Goal: Task Accomplishment & Management: Manage account settings

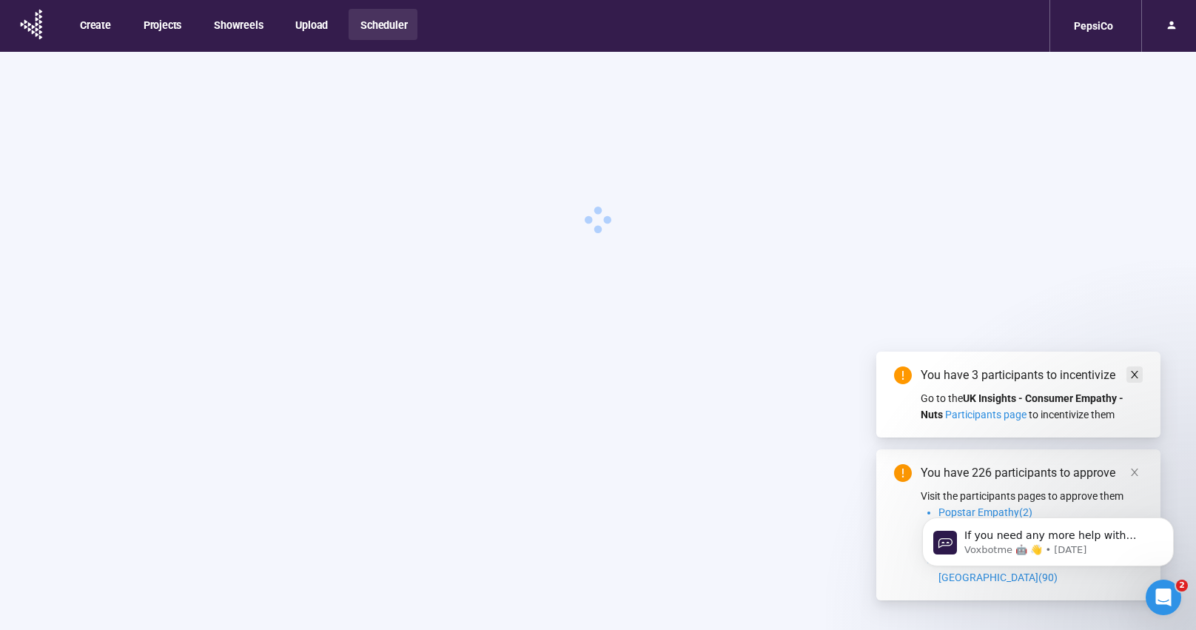
click at [1134, 380] on icon "close" at bounding box center [1134, 374] width 10 height 10
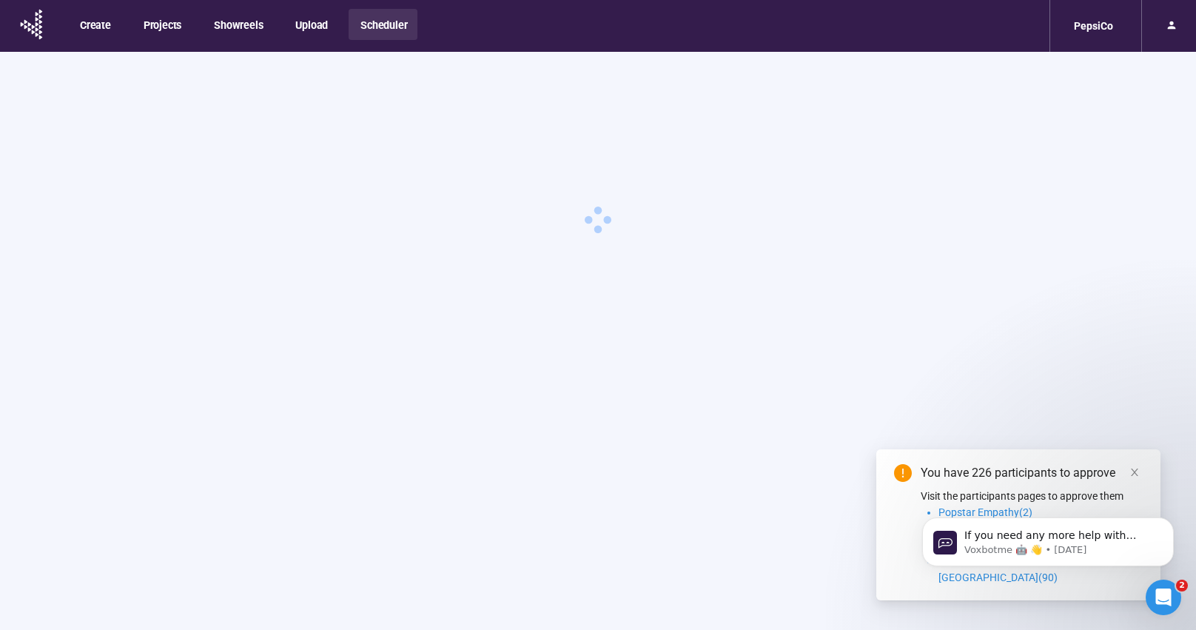
click at [1121, 488] on html "If you need any more help with adding panelists or managing your team, I'm here…" at bounding box center [1048, 538] width 296 height 104
drag, startPoint x: 2035, startPoint y: 972, endPoint x: 1128, endPoint y: 486, distance: 1028.2
click at [1128, 486] on html "If you need any more help with adding panelists or managing your team, I'm here…" at bounding box center [1048, 538] width 296 height 104
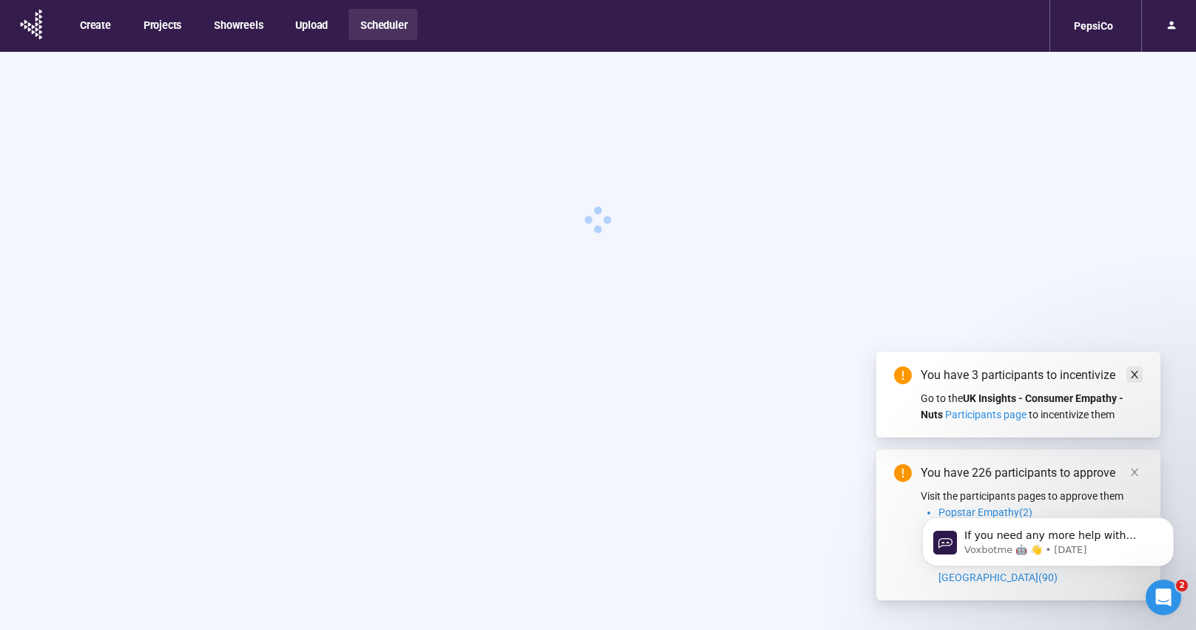
click at [1131, 380] on icon "close" at bounding box center [1134, 374] width 10 height 10
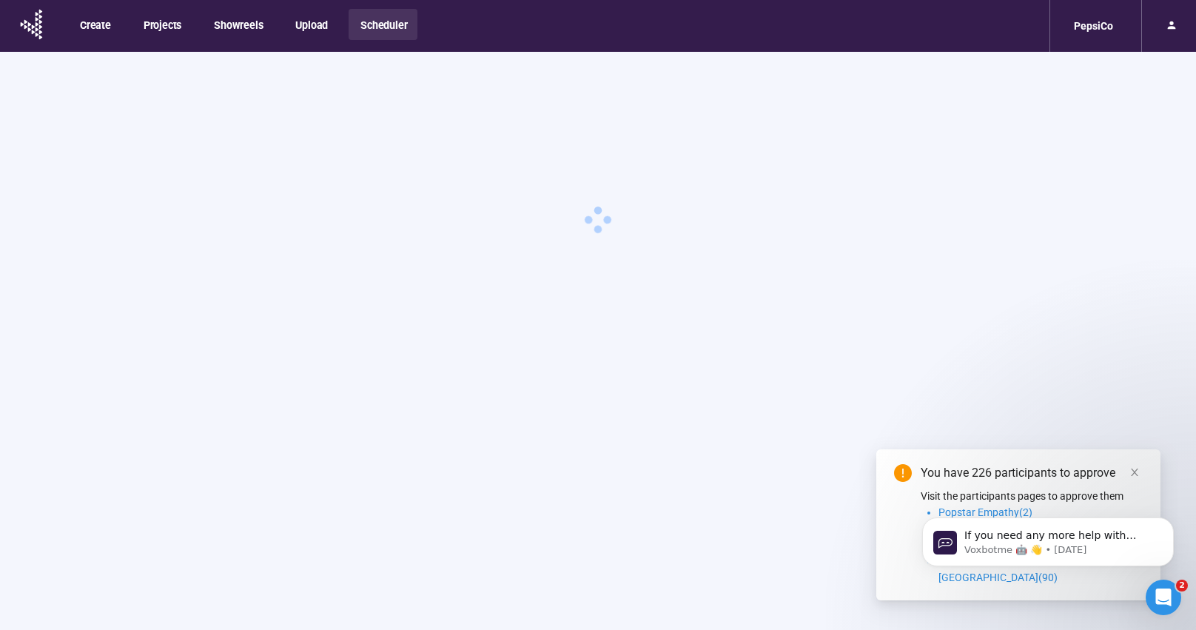
click at [1131, 485] on body "Create Projects Showreels Upload Scheduler PepsiCo 2 You have 226 participants …" at bounding box center [598, 340] width 1196 height 681
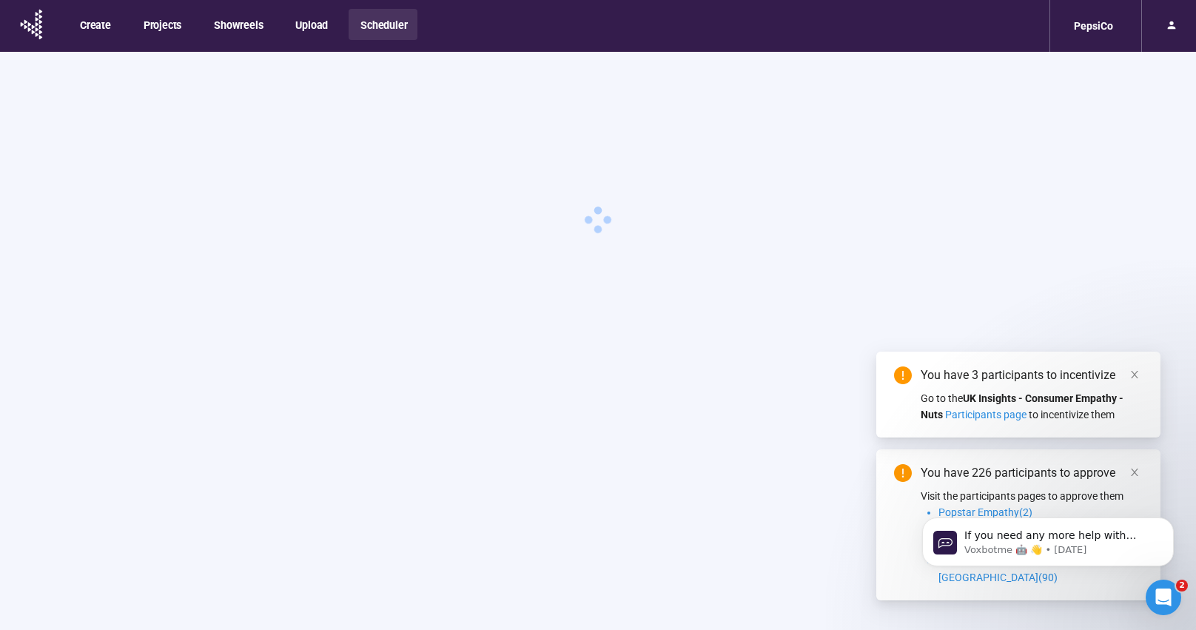
click at [1151, 21] on div at bounding box center [1168, 26] width 55 height 52
click at [1173, 24] on icon at bounding box center [1171, 25] width 12 height 12
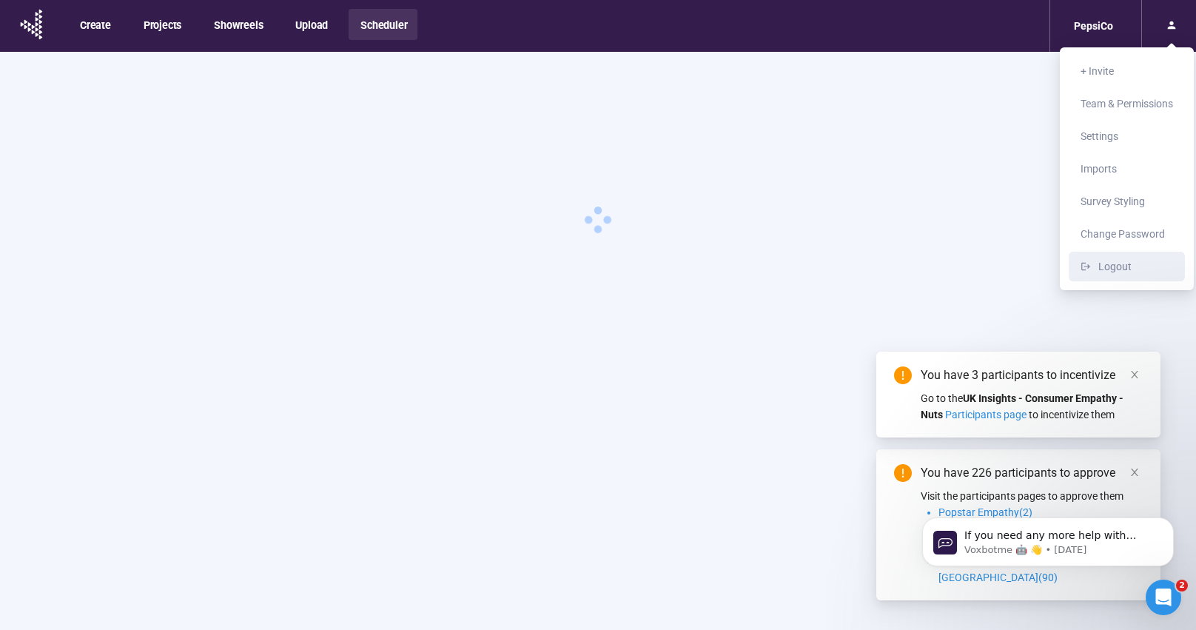
click at [1123, 269] on span "Logout" at bounding box center [1114, 266] width 33 height 12
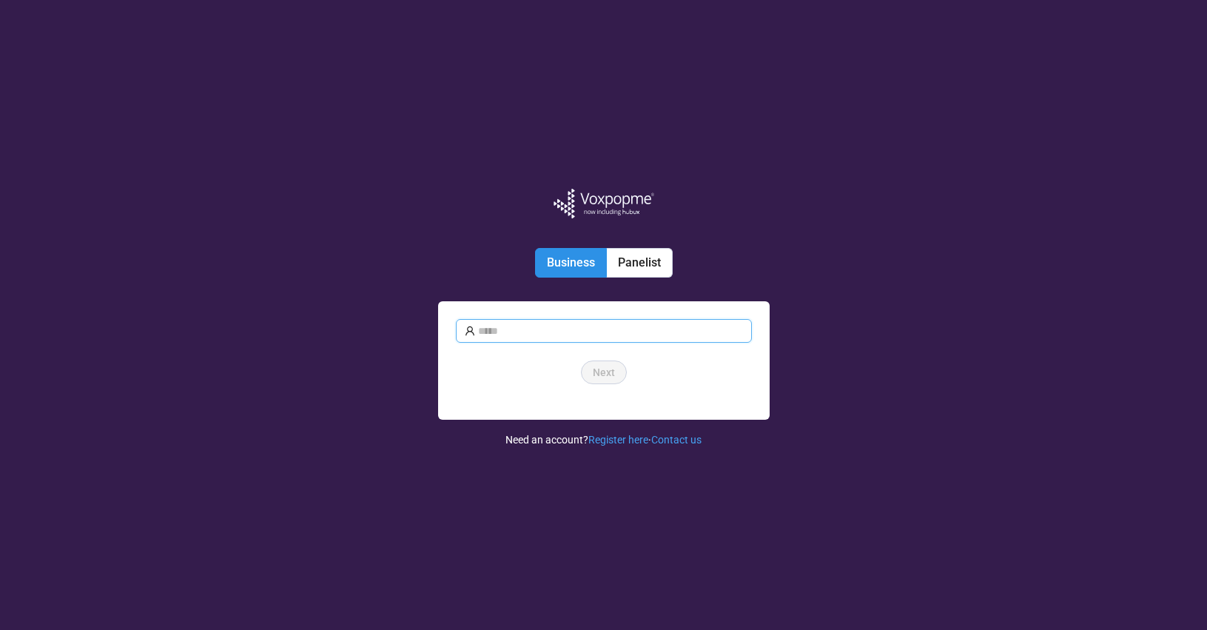
type input "**********"
click at [597, 379] on span "Next" at bounding box center [604, 372] width 22 height 16
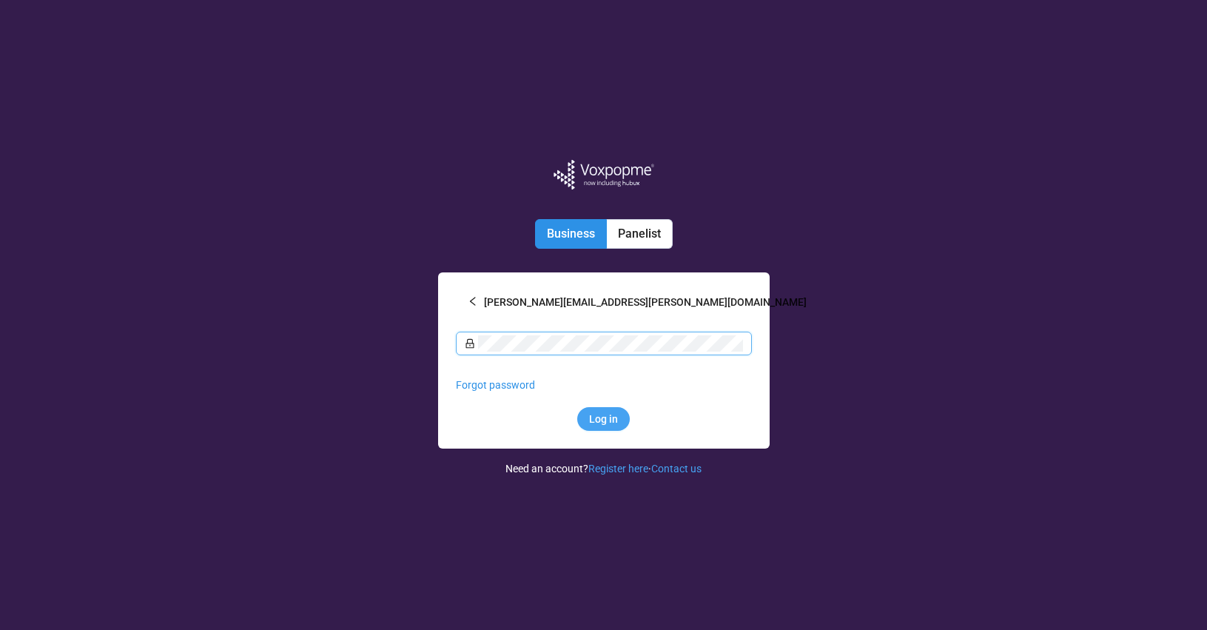
click at [603, 426] on button "Log in" at bounding box center [603, 419] width 53 height 24
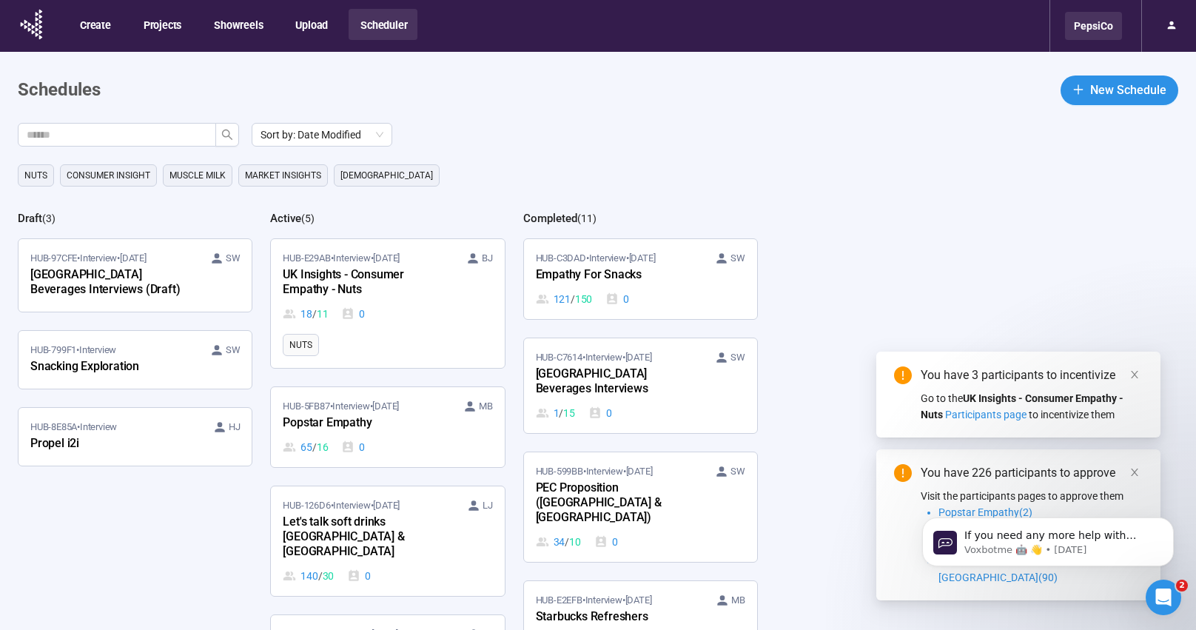
click at [1109, 27] on div "PepsiCo" at bounding box center [1093, 26] width 57 height 28
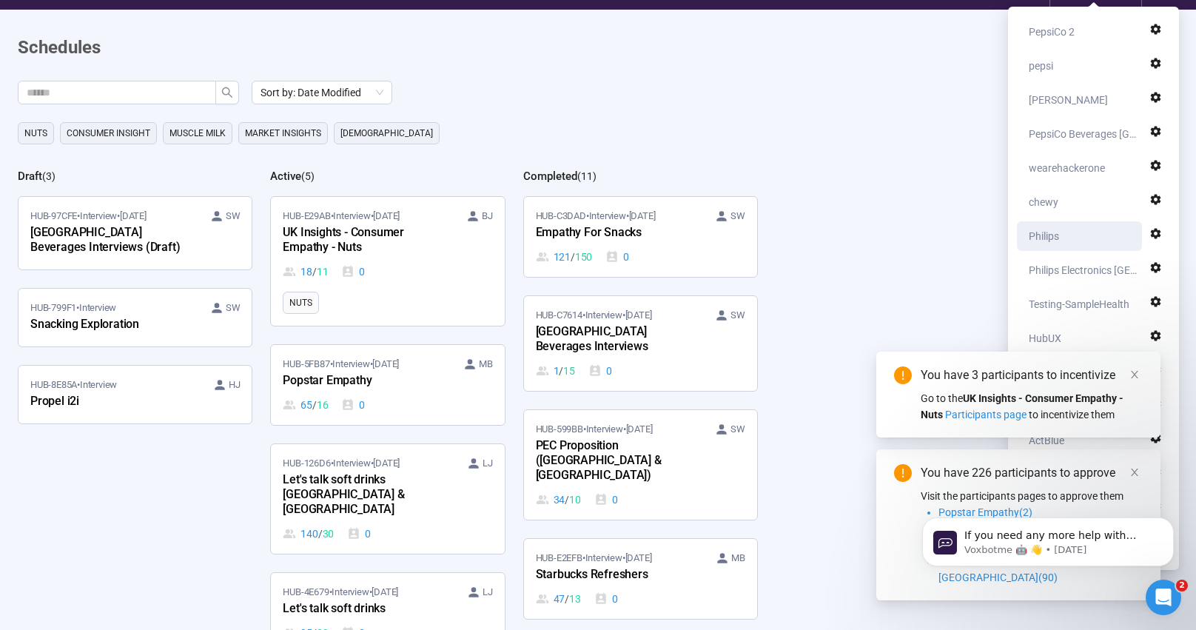
scroll to position [67, 0]
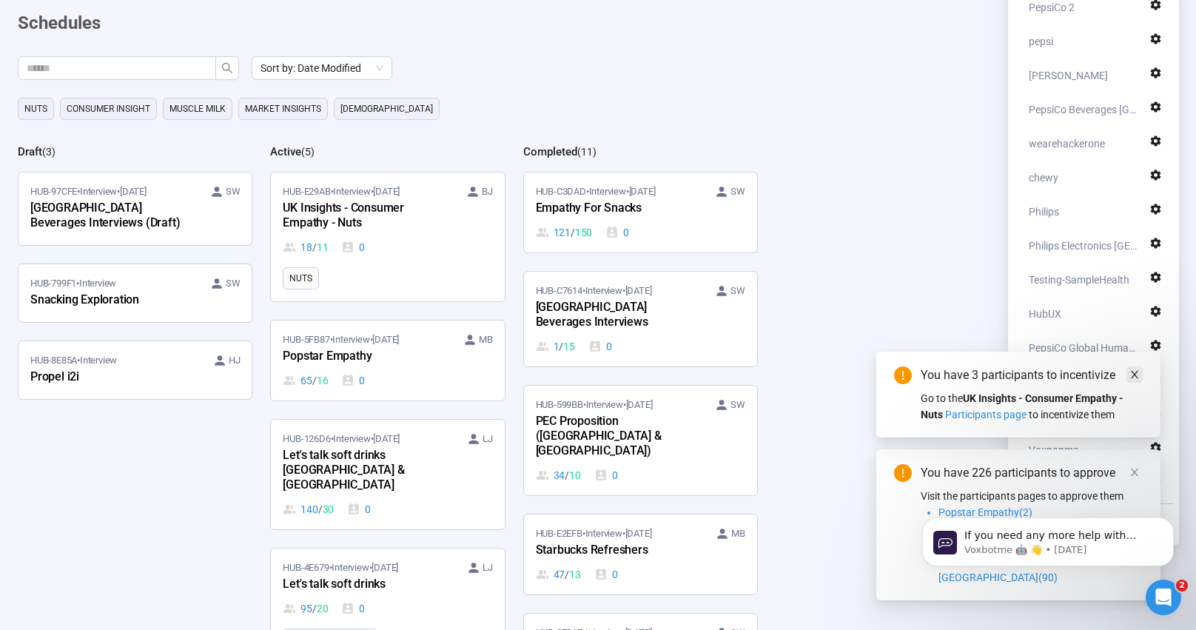
click at [1137, 380] on icon "close" at bounding box center [1134, 374] width 10 height 10
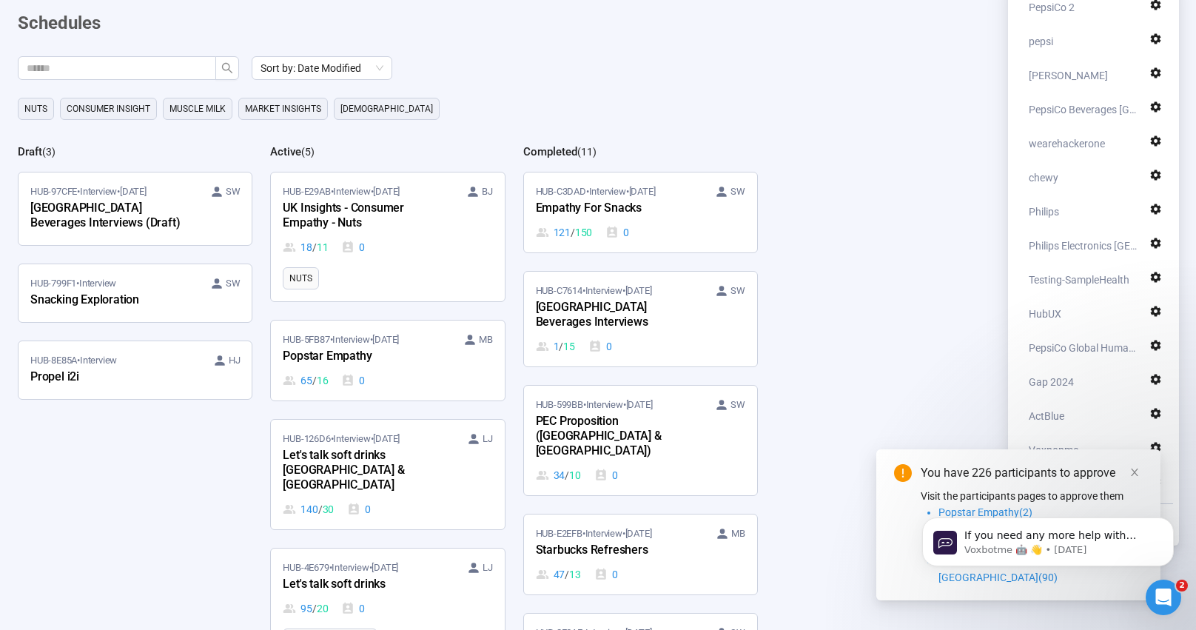
click at [1125, 489] on html "If you need any more help with adding panelists or managing your team, I'm here…" at bounding box center [1048, 538] width 296 height 104
click at [1125, 480] on div "If you need any more help with adding panelists or managing your team, I'm here…" at bounding box center [1048, 473] width 272 height 185
click at [1174, 519] on button "Dismiss notification" at bounding box center [1168, 521] width 19 height 19
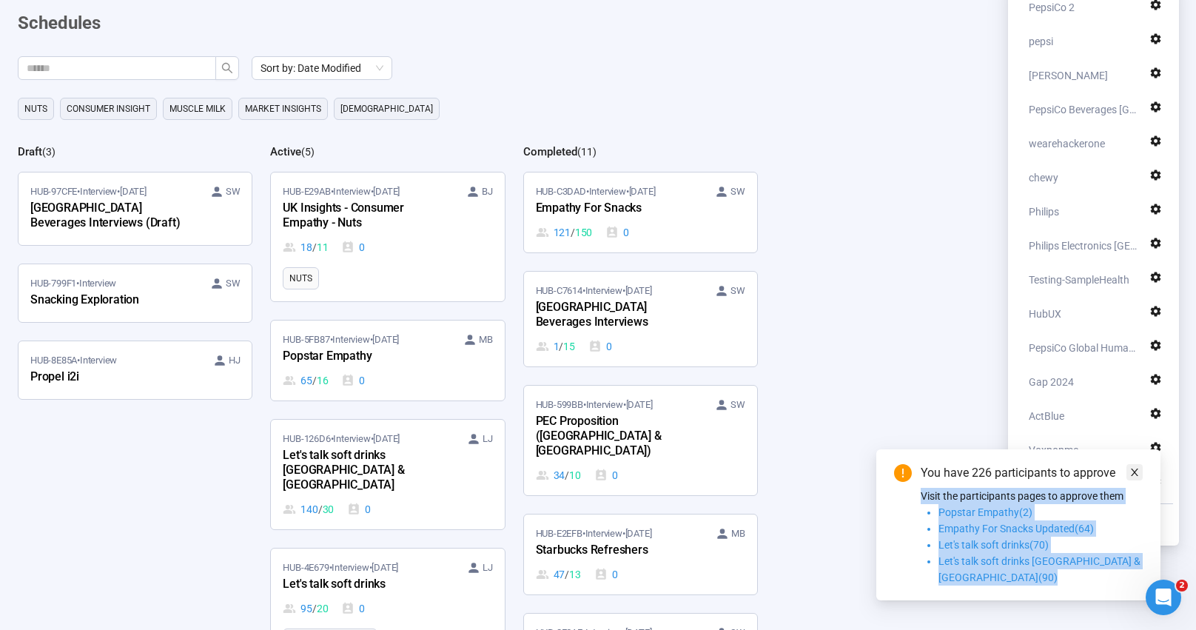
click at [1139, 486] on div "You have 226 participants to approve Visit the participants pages to approve th…" at bounding box center [1018, 524] width 284 height 151
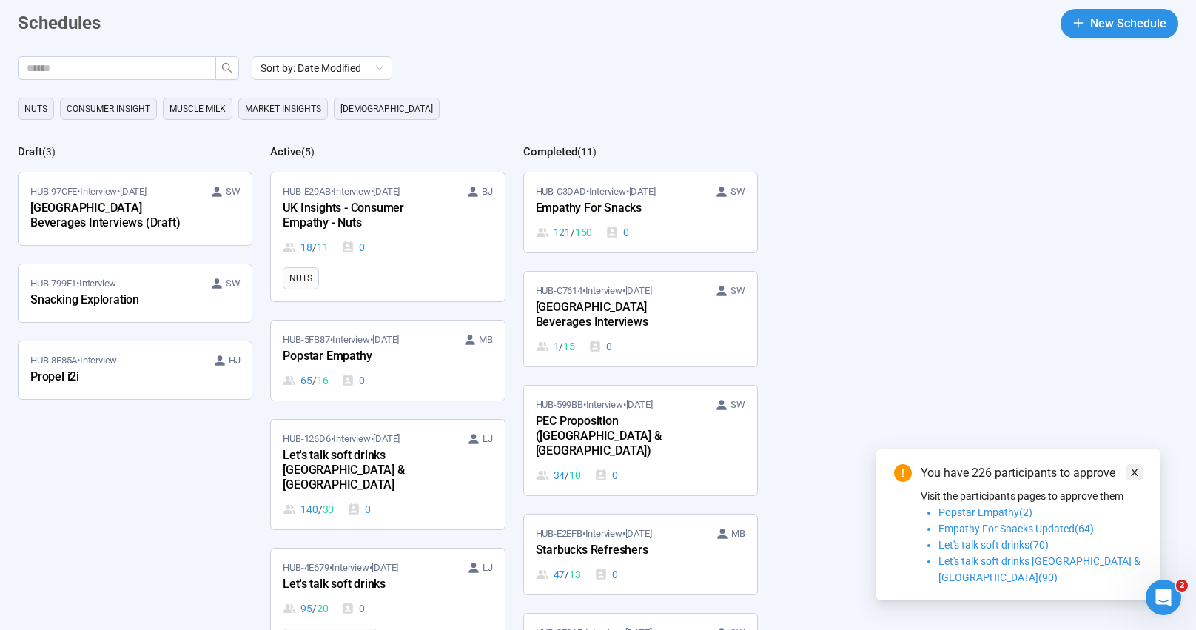
click at [1139, 480] on link at bounding box center [1134, 472] width 16 height 16
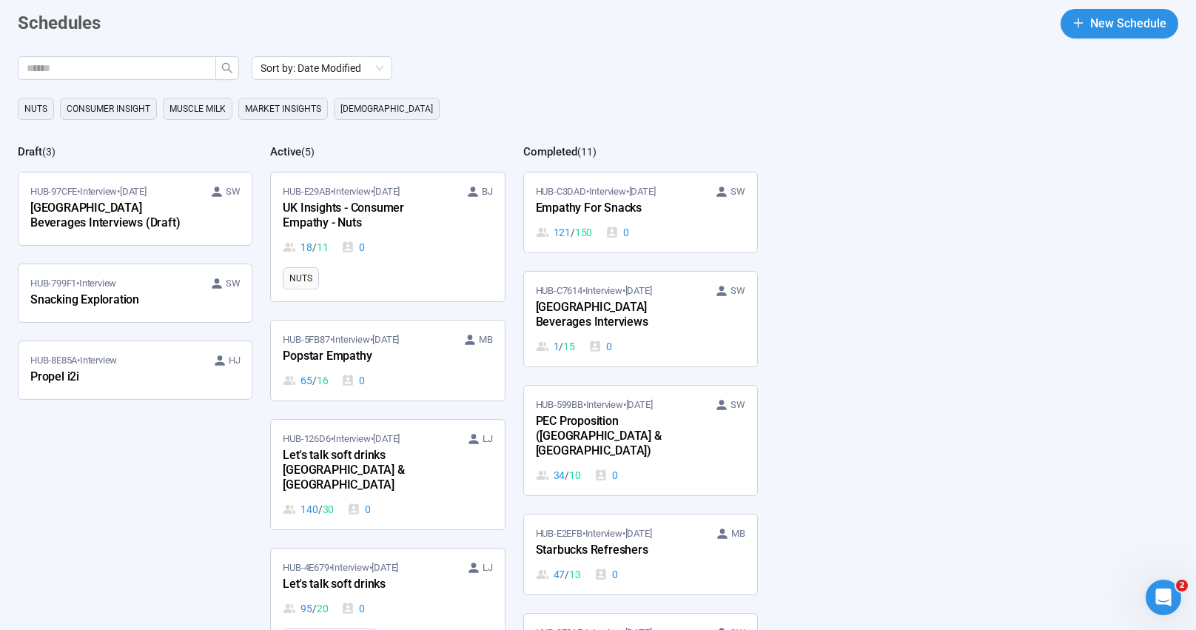
click at [1114, 172] on div "Sort by: Date Modified Nuts consumer insight Muscle Milk market insights quaker…" at bounding box center [607, 342] width 1178 height 573
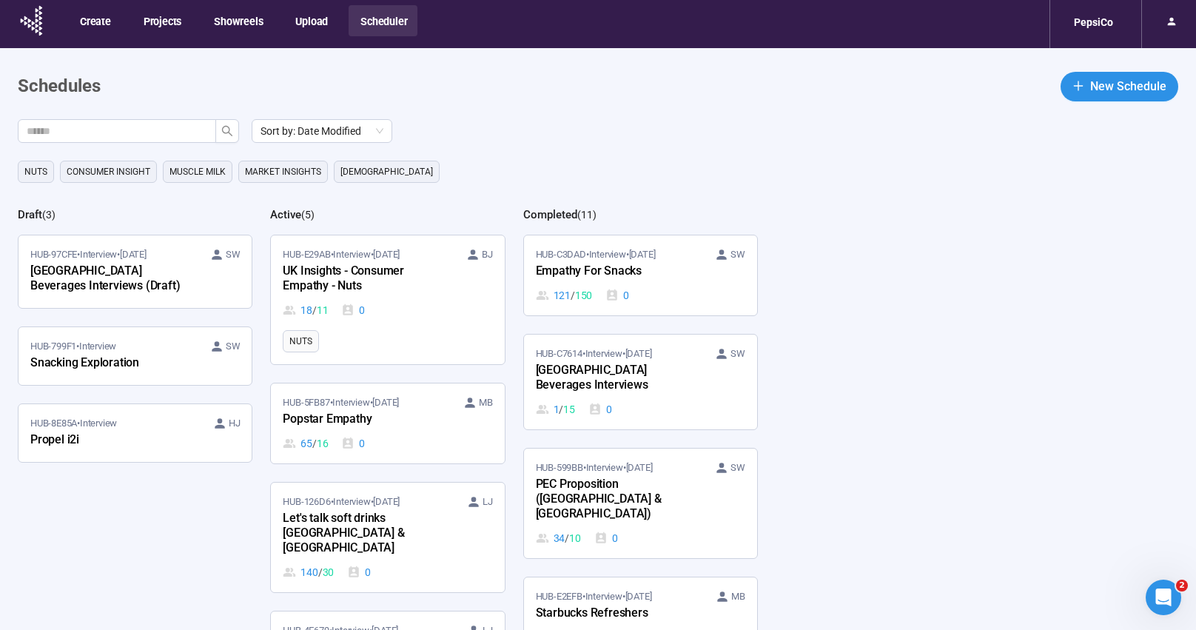
scroll to position [0, 0]
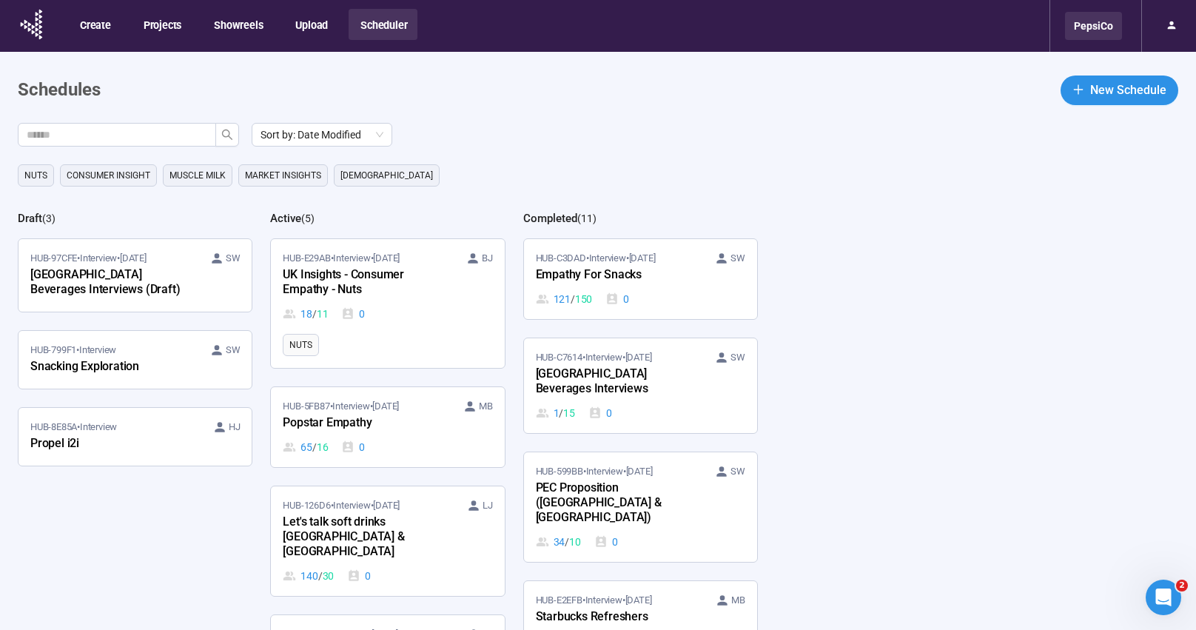
drag, startPoint x: 1093, startPoint y: 21, endPoint x: 1081, endPoint y: 32, distance: 15.7
click at [1093, 21] on div "PepsiCo" at bounding box center [1093, 26] width 57 height 28
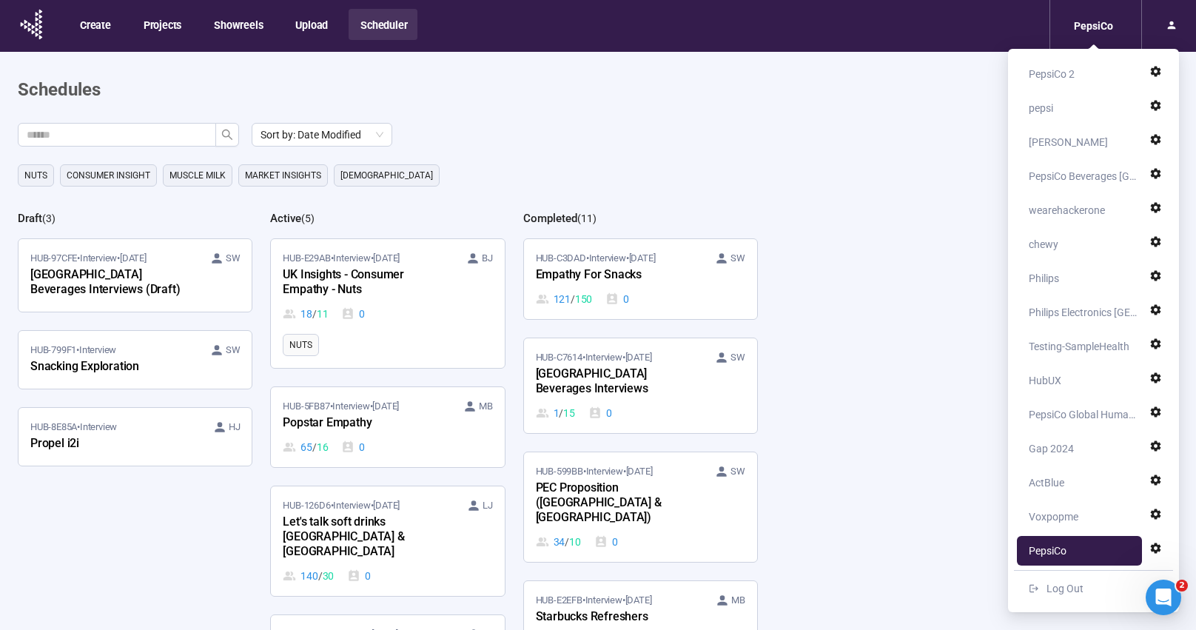
click at [937, 153] on div "Sort by: Date Modified Nuts consumer insight Muscle Milk market insights quaker…" at bounding box center [607, 409] width 1178 height 573
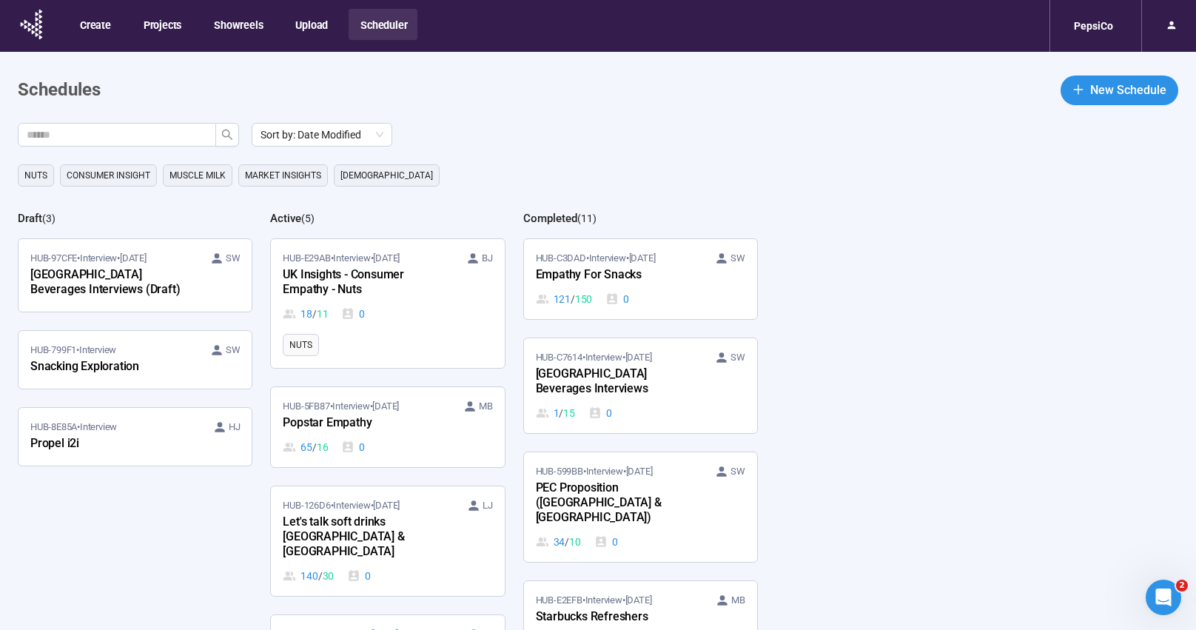
click at [1002, 54] on main "Schedules New Schedule Sort by: Date Modified Nuts consumer insight Muscle Milk…" at bounding box center [598, 374] width 1196 height 644
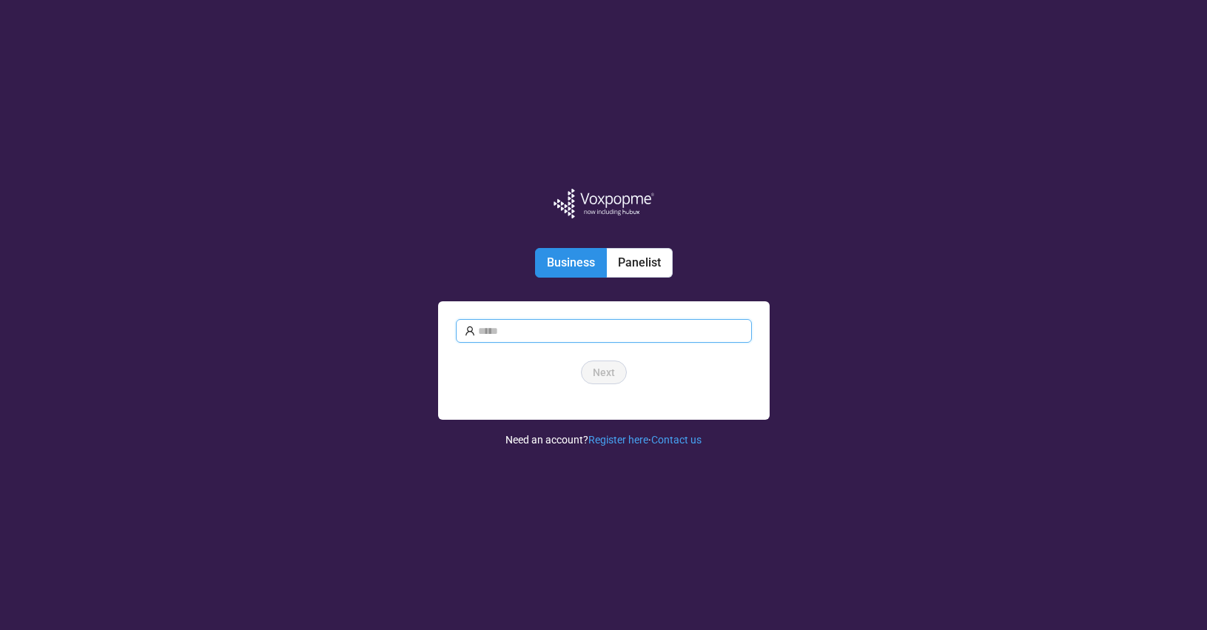
type input "**********"
click at [609, 364] on span "Next" at bounding box center [604, 372] width 22 height 16
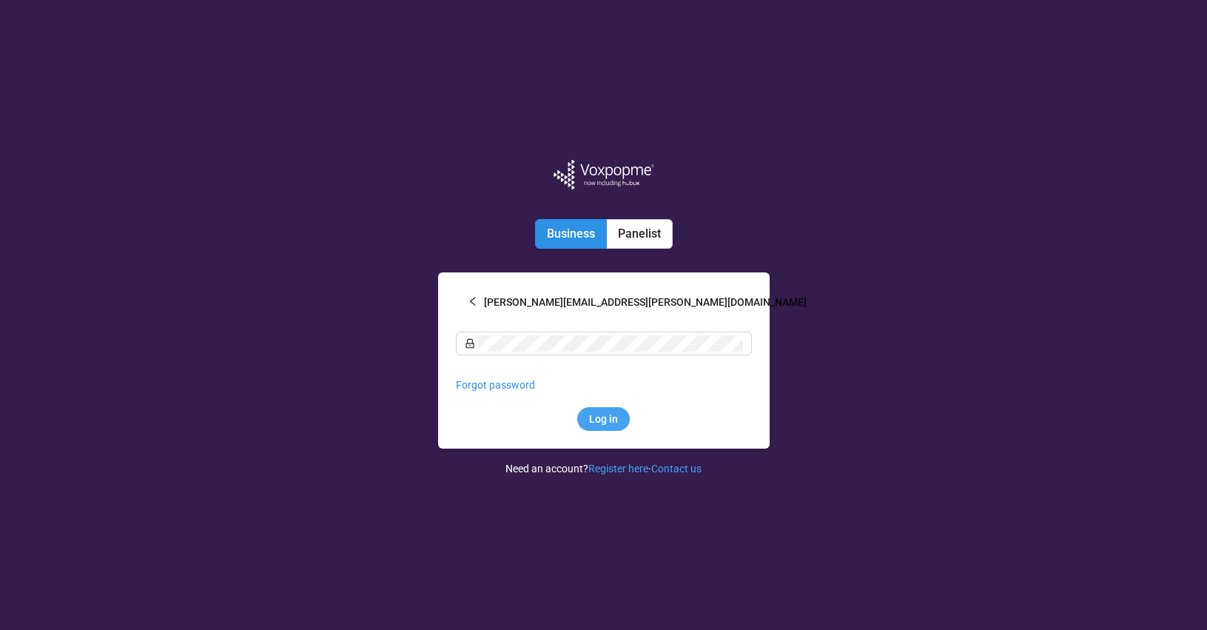
click at [620, 417] on button "Log in" at bounding box center [603, 419] width 53 height 24
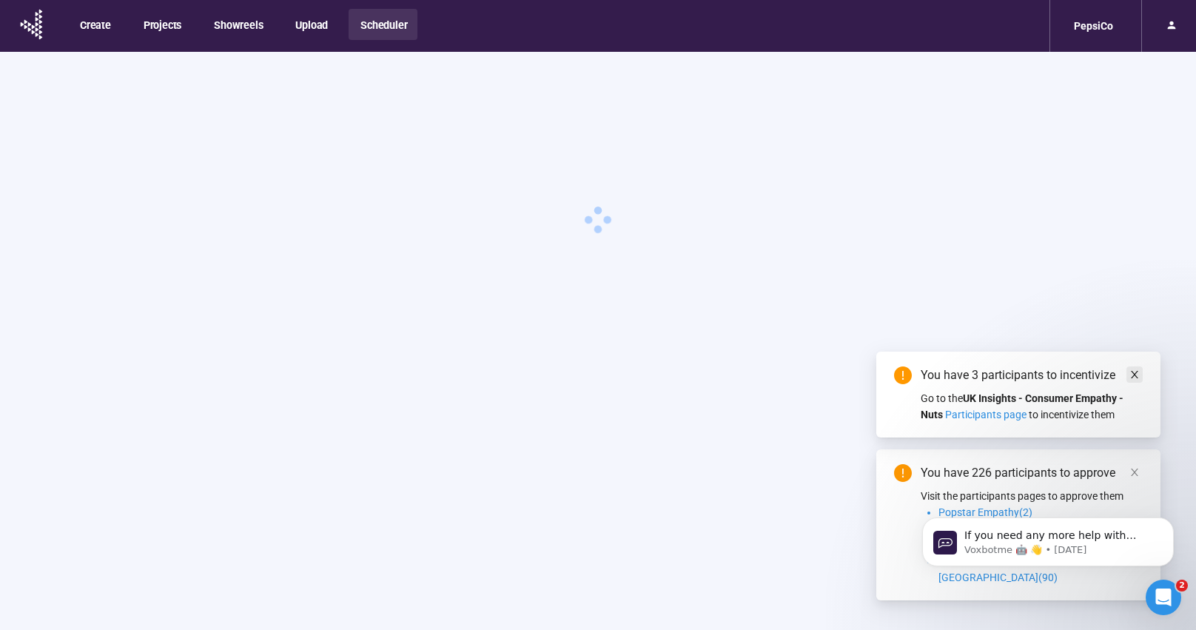
click at [1134, 380] on icon "close" at bounding box center [1134, 374] width 10 height 10
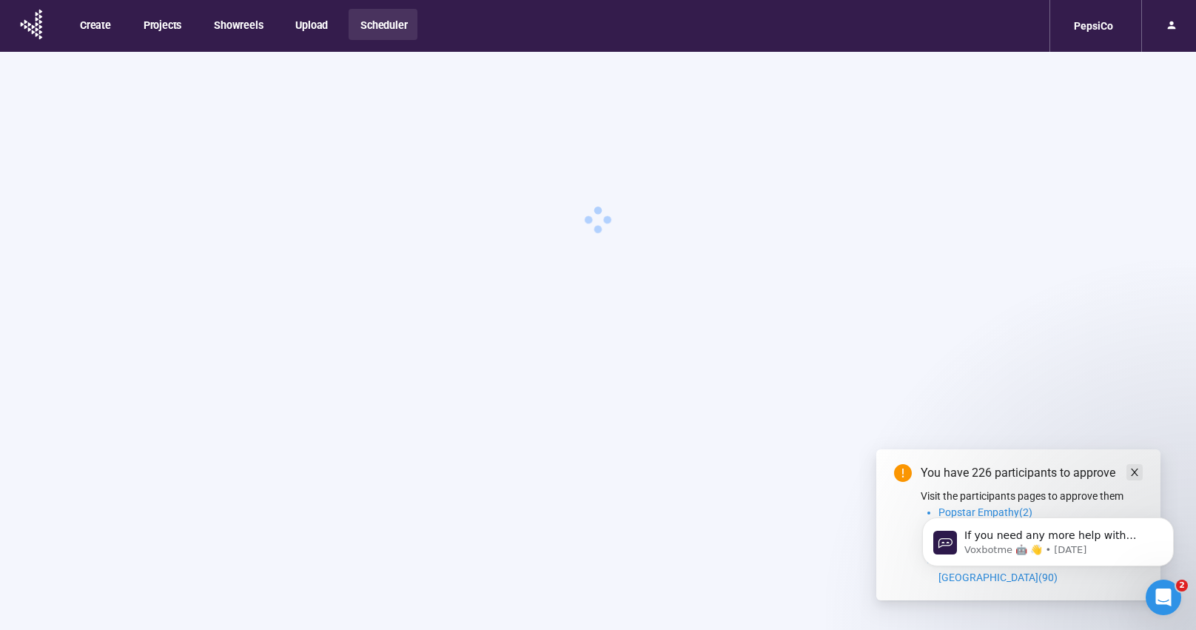
click at [1137, 476] on icon "close" at bounding box center [1134, 471] width 7 height 7
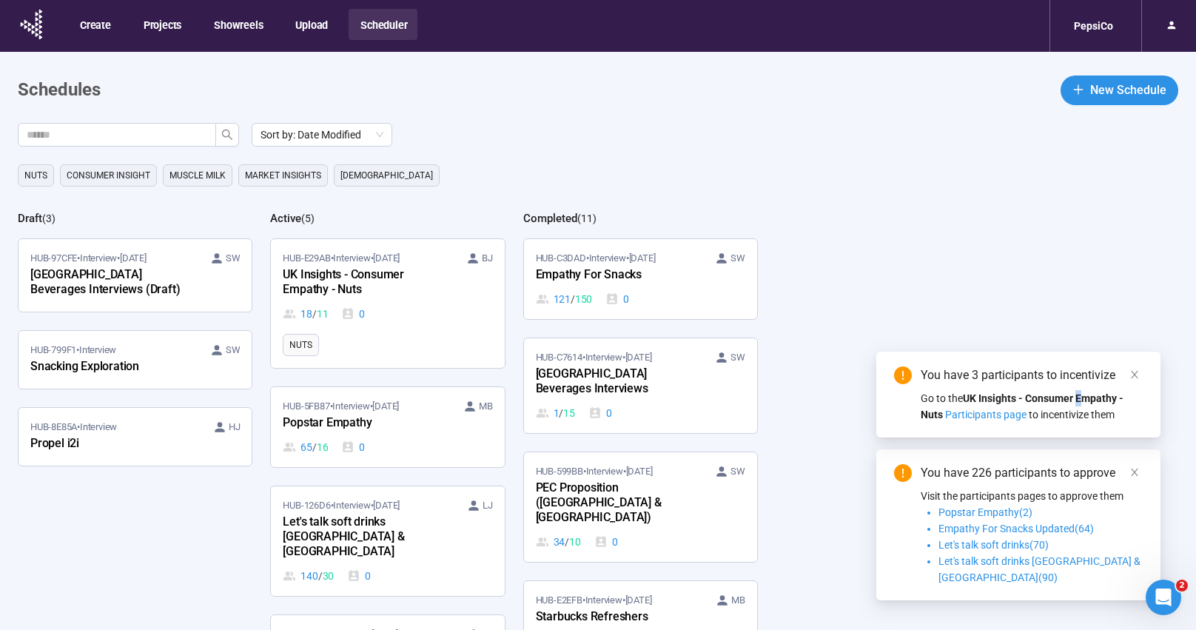
drag, startPoint x: 1085, startPoint y: 415, endPoint x: 1085, endPoint y: 423, distance: 8.2
click at [1084, 423] on div "Go to the UK Insights - Consumer Empathy - Nuts Participants page to incentiviz…" at bounding box center [1031, 406] width 222 height 33
drag, startPoint x: 1134, startPoint y: 388, endPoint x: 1122, endPoint y: 232, distance: 155.8
click at [1134, 380] on icon "close" at bounding box center [1134, 374] width 10 height 10
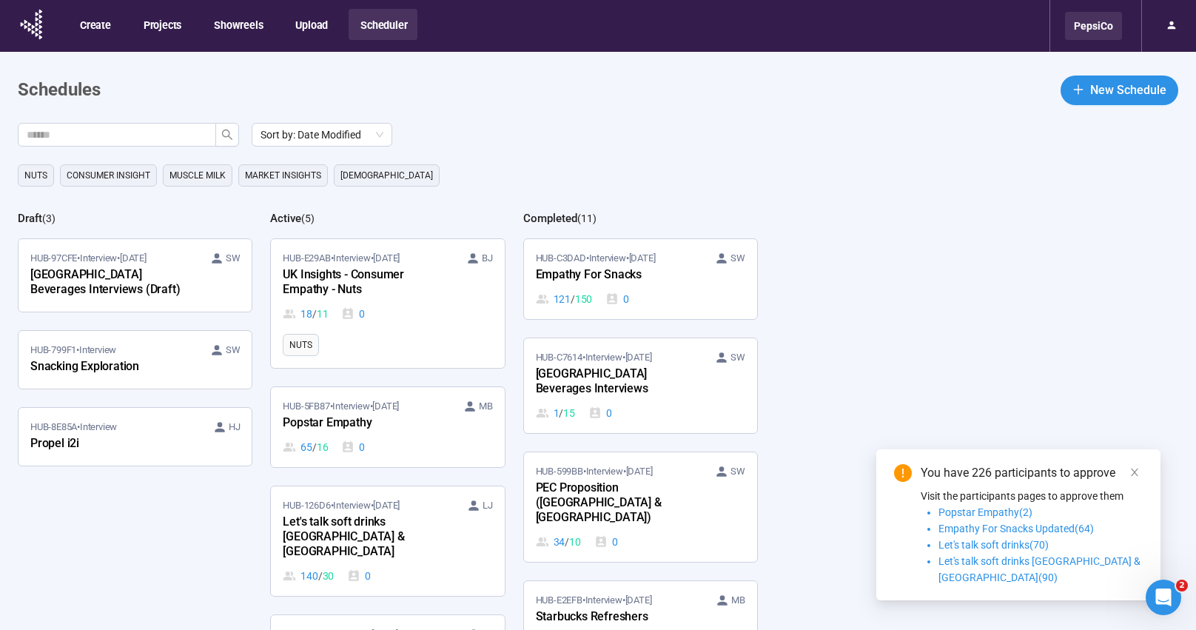
click at [1102, 18] on div "PepsiCo" at bounding box center [1093, 26] width 57 height 28
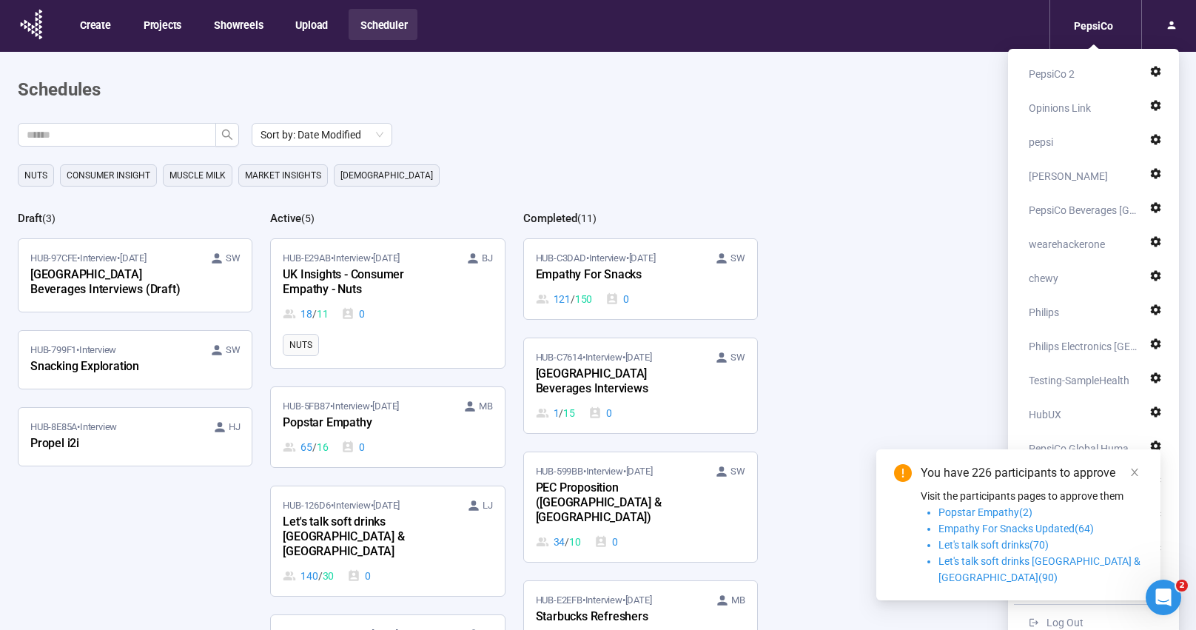
scroll to position [3, 0]
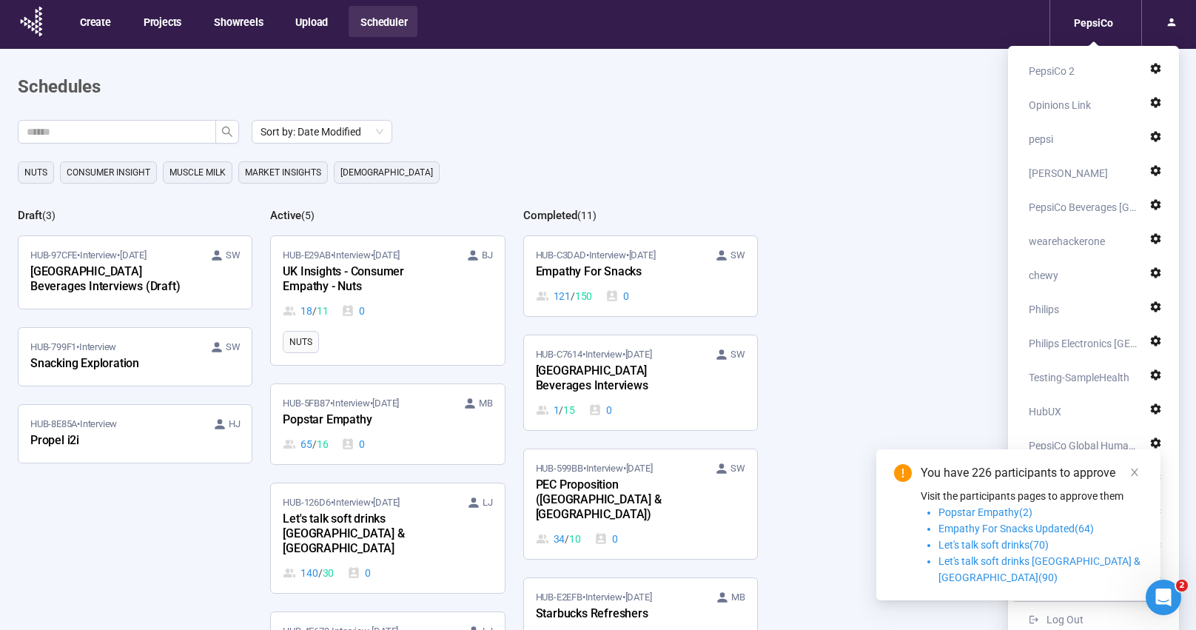
click at [1137, 477] on icon "close" at bounding box center [1134, 472] width 10 height 10
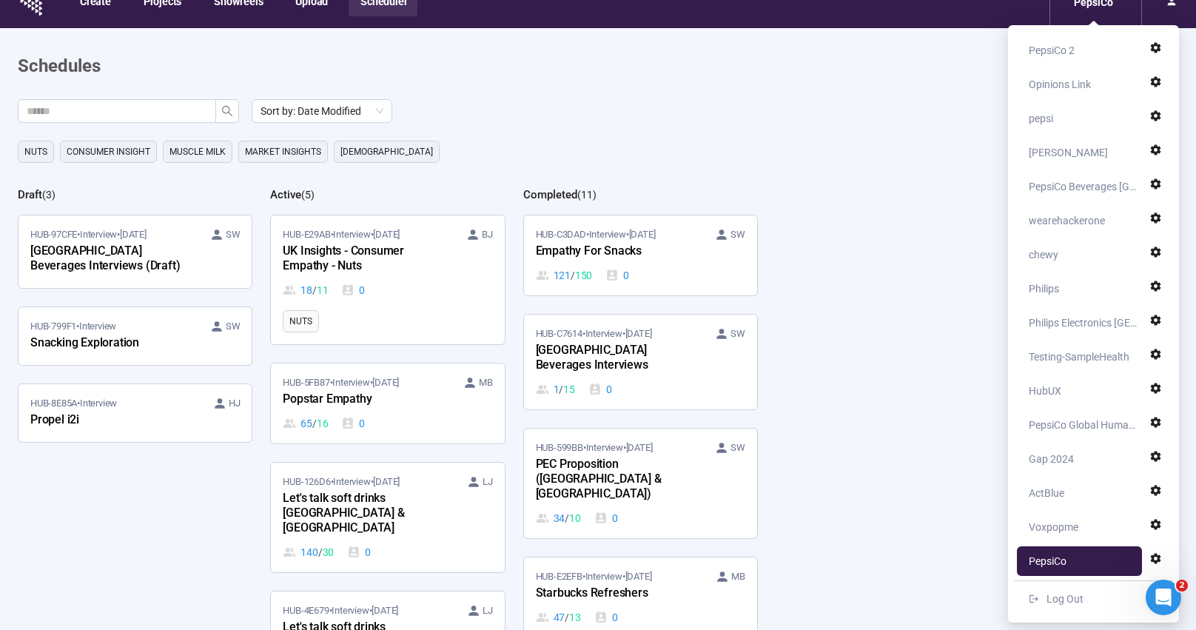
scroll to position [16, 0]
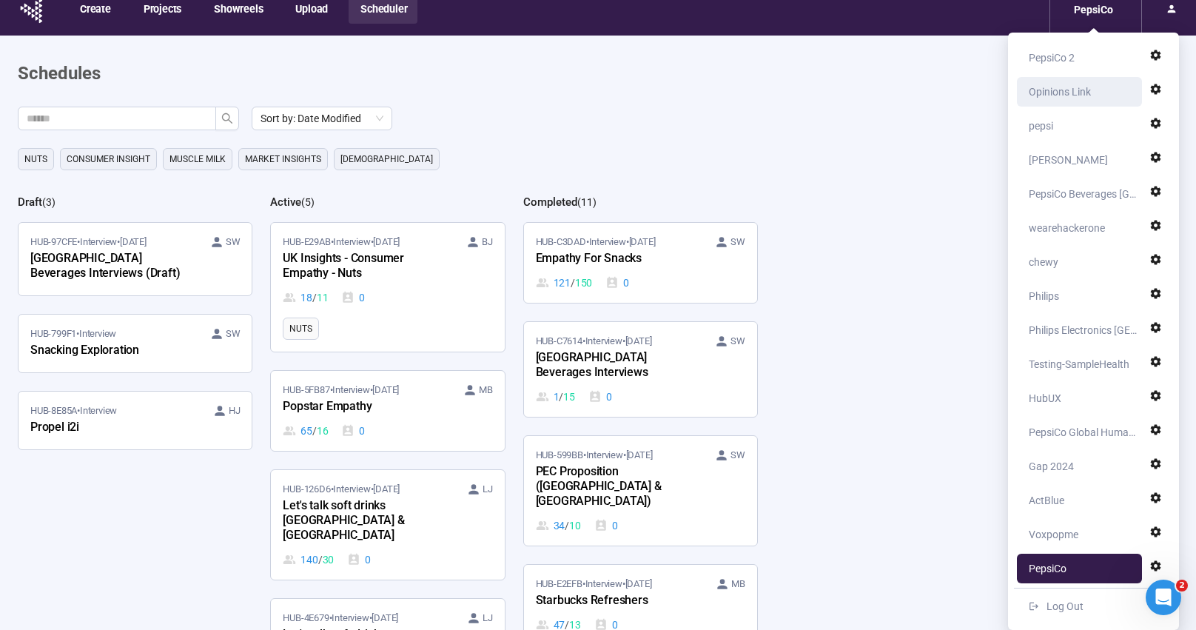
click at [1060, 80] on div "Opinions Link" at bounding box center [1060, 92] width 62 height 30
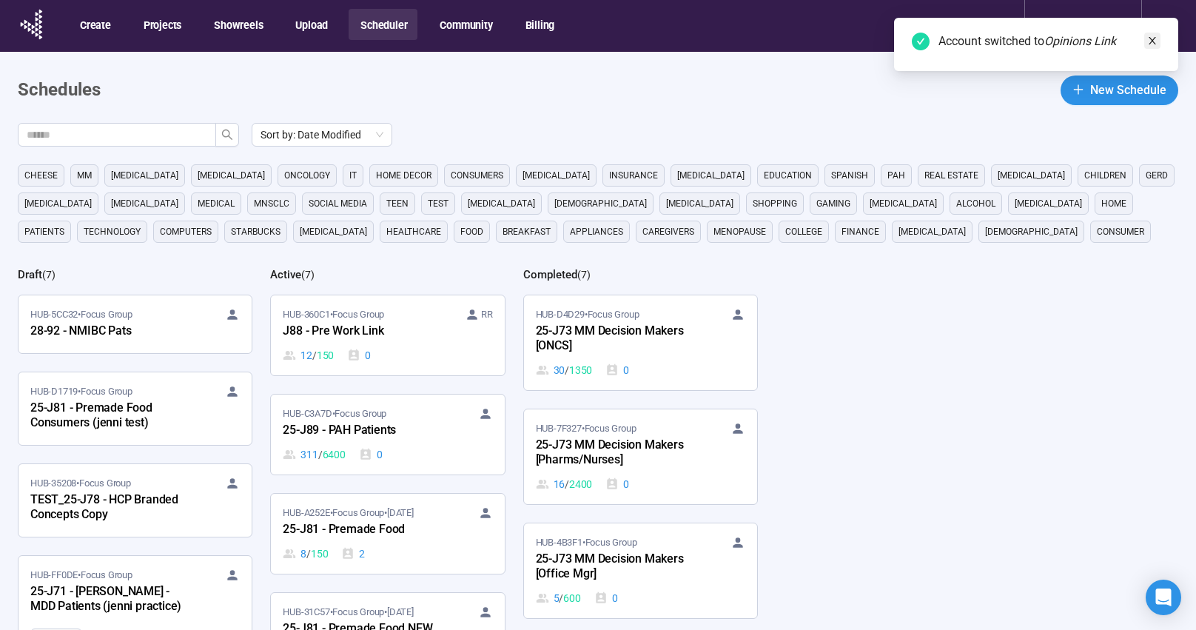
click at [1154, 40] on icon "close" at bounding box center [1152, 41] width 10 height 10
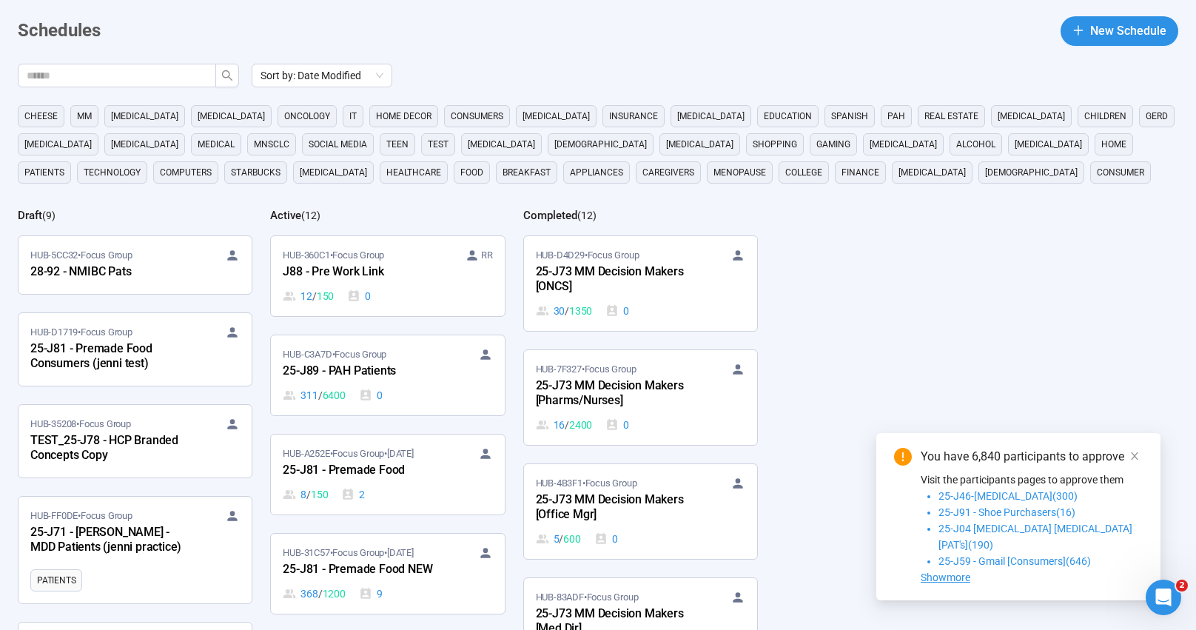
scroll to position [64, 0]
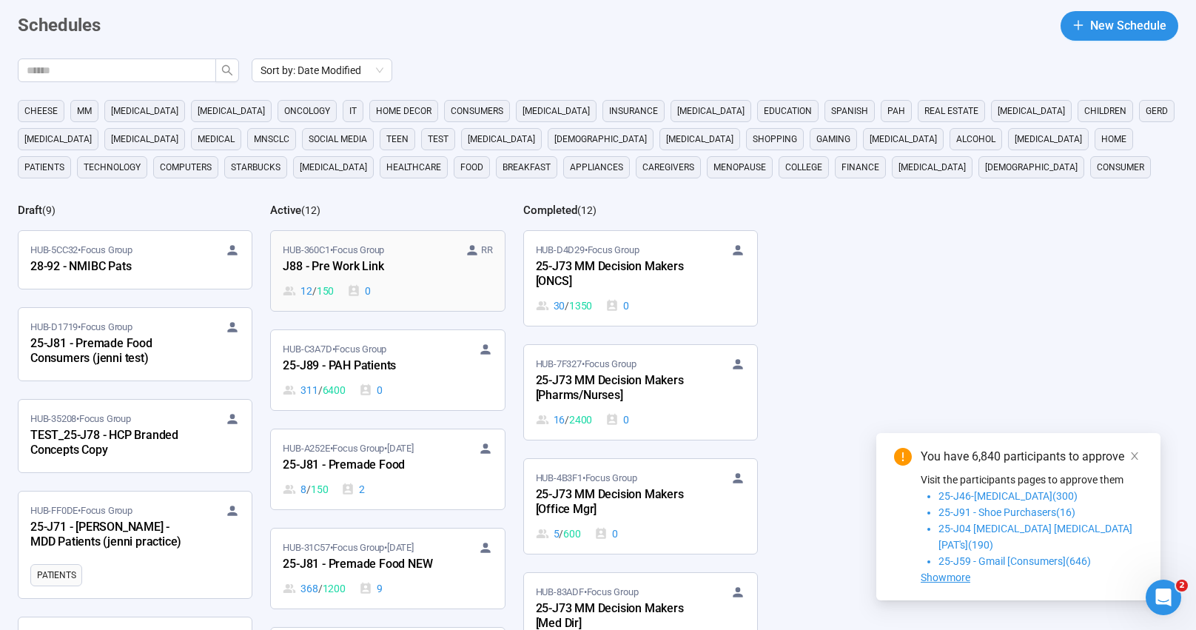
click at [417, 269] on div "J88 - Pre Work Link" at bounding box center [364, 266] width 163 height 19
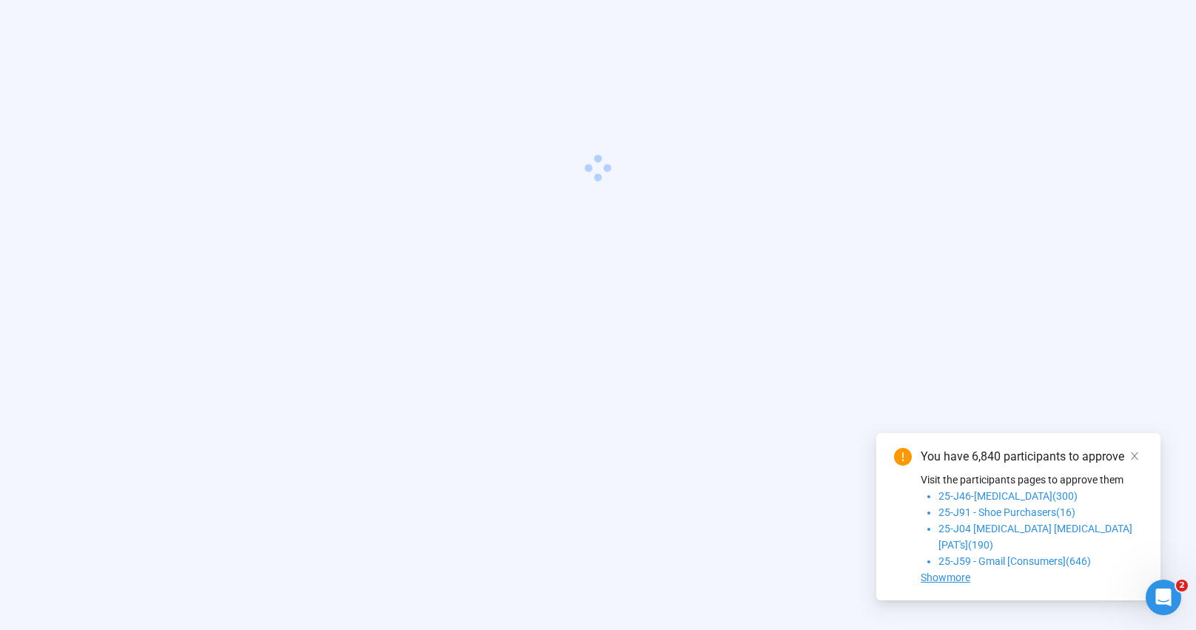
scroll to position [52, 0]
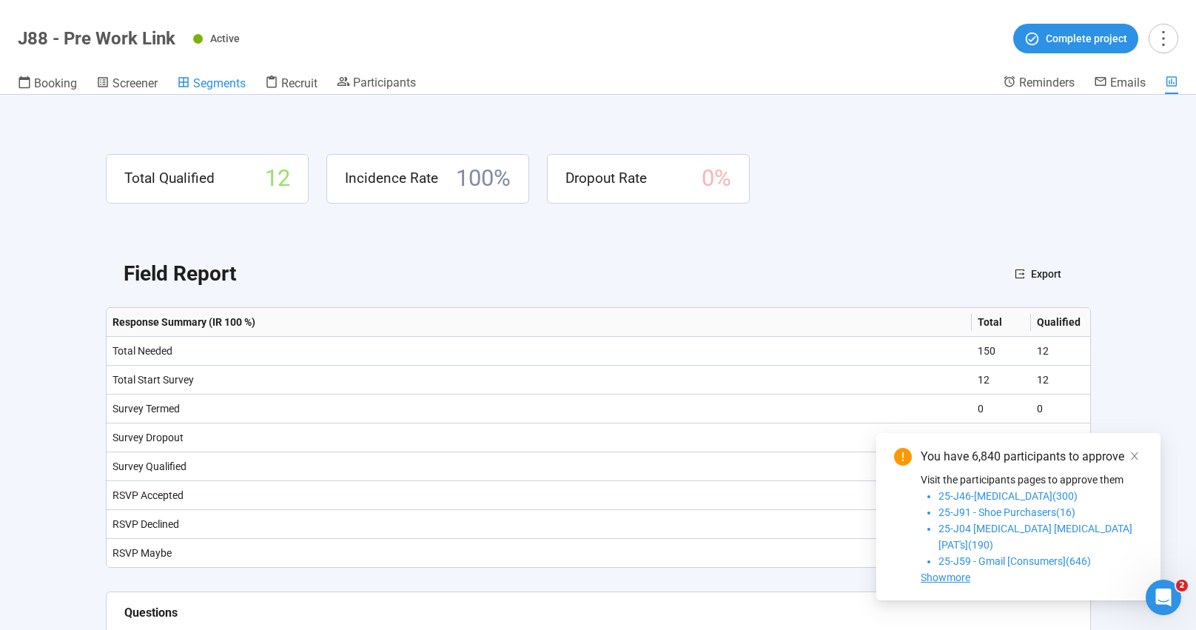
click at [206, 86] on span "Segments" at bounding box center [219, 83] width 53 height 14
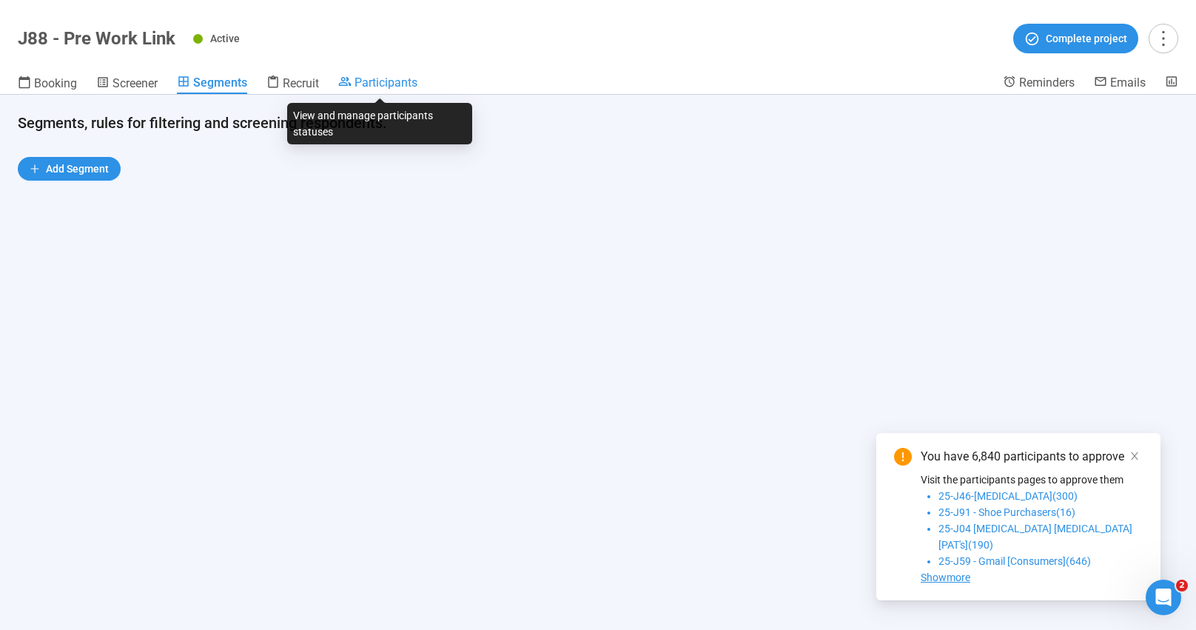
click at [388, 87] on span "Participants" at bounding box center [385, 82] width 63 height 14
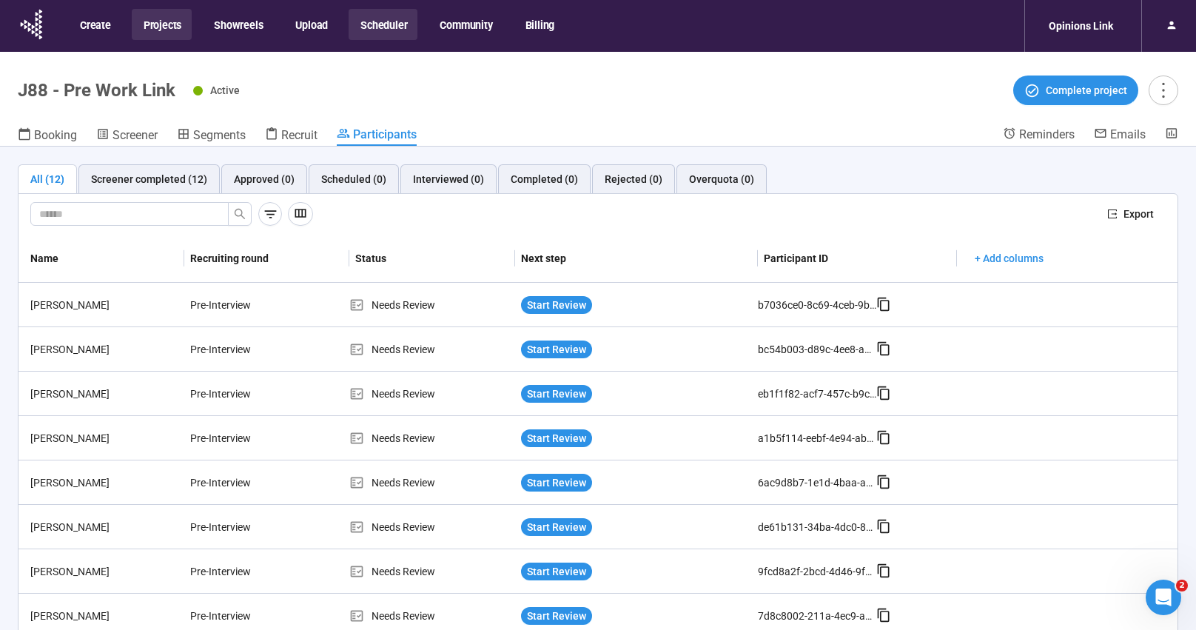
click at [160, 30] on button "Projects" at bounding box center [162, 24] width 60 height 31
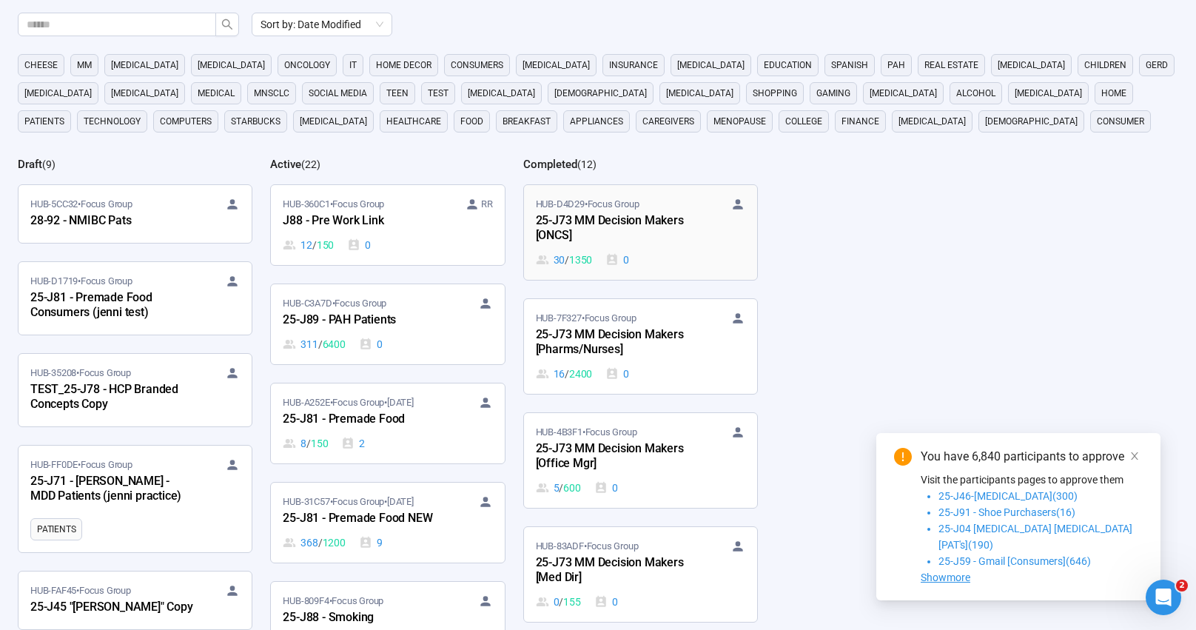
scroll to position [1765, 0]
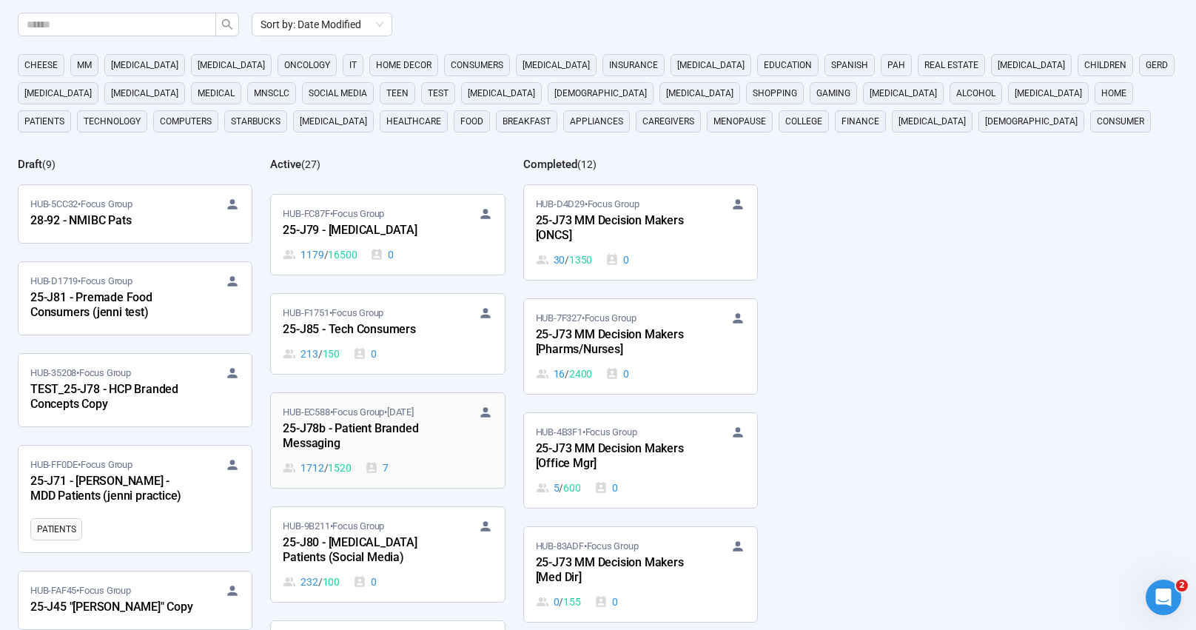
click at [357, 420] on div "25-J78b - Patient Branded Messaging" at bounding box center [364, 437] width 163 height 34
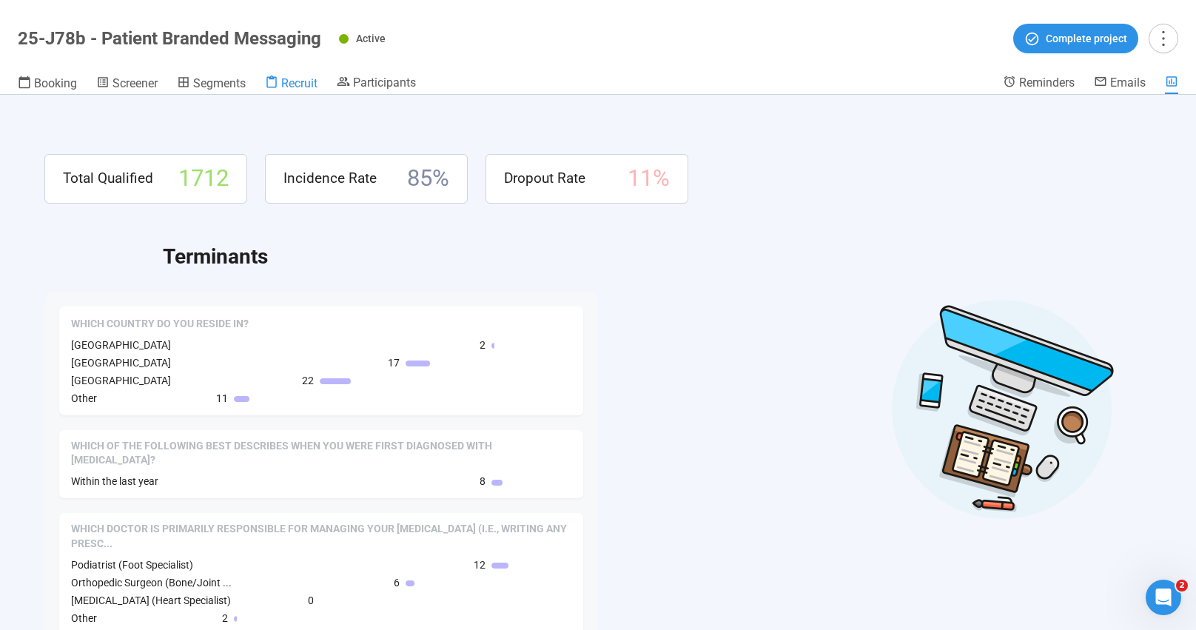
click at [292, 86] on span "Recruit" at bounding box center [299, 83] width 36 height 14
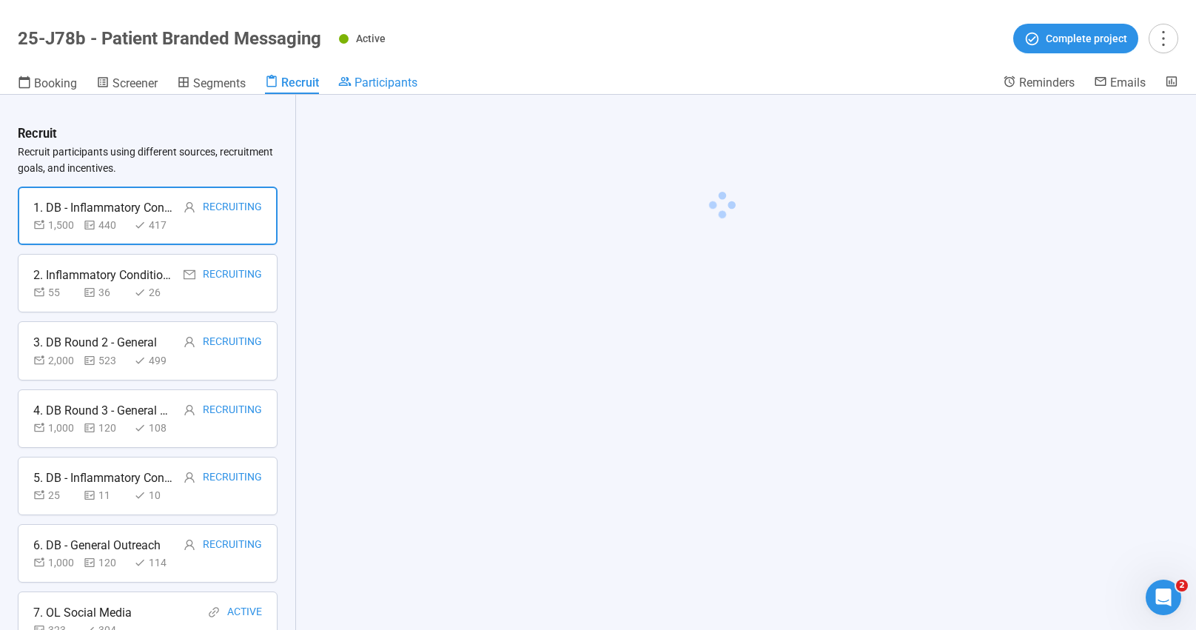
click at [377, 76] on span "Participants" at bounding box center [385, 82] width 63 height 14
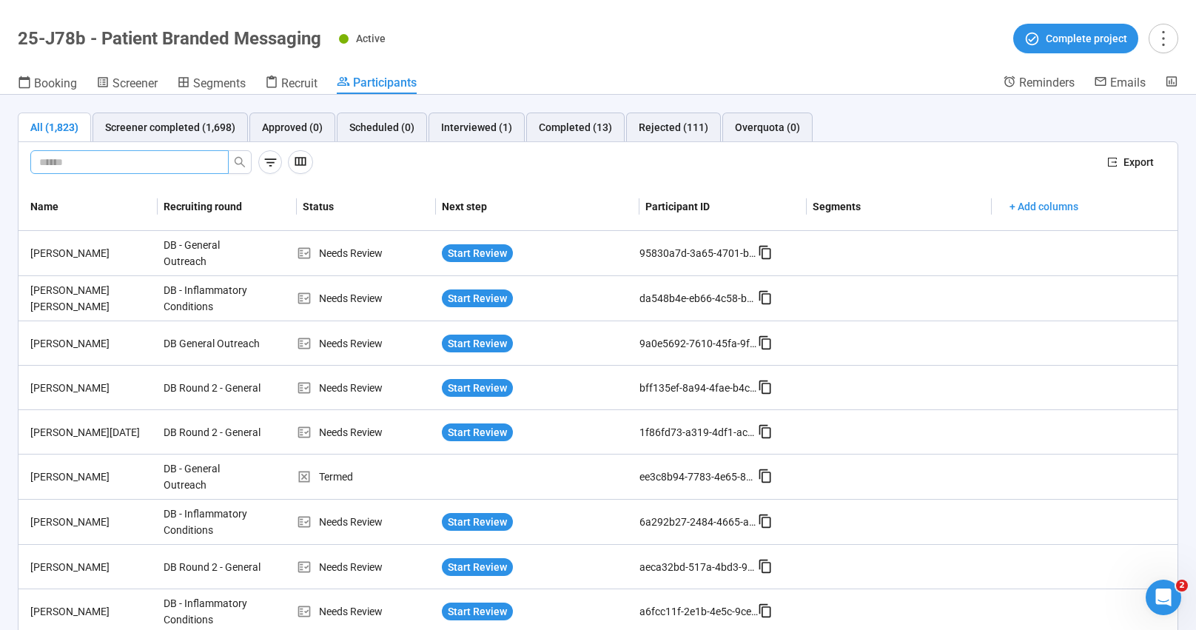
click at [129, 165] on input "text" at bounding box center [123, 162] width 169 height 16
type input "*****"
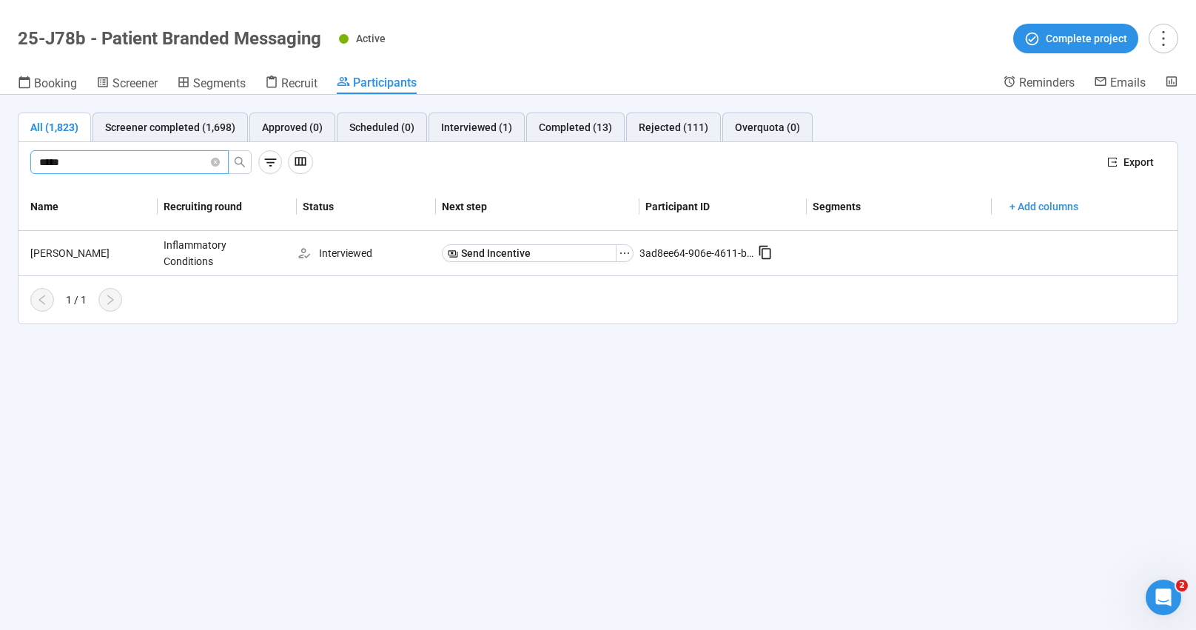
click at [572, 329] on div "All (1,823) Screener completed (1,698) Approved (0) Scheduled (0) Interviewed (…" at bounding box center [598, 218] width 1196 height 247
drag, startPoint x: 21, startPoint y: 38, endPoint x: 319, endPoint y: 34, distance: 298.2
click at [319, 34] on h1 "25-J78b - Patient Branded Messaging" at bounding box center [169, 38] width 303 height 21
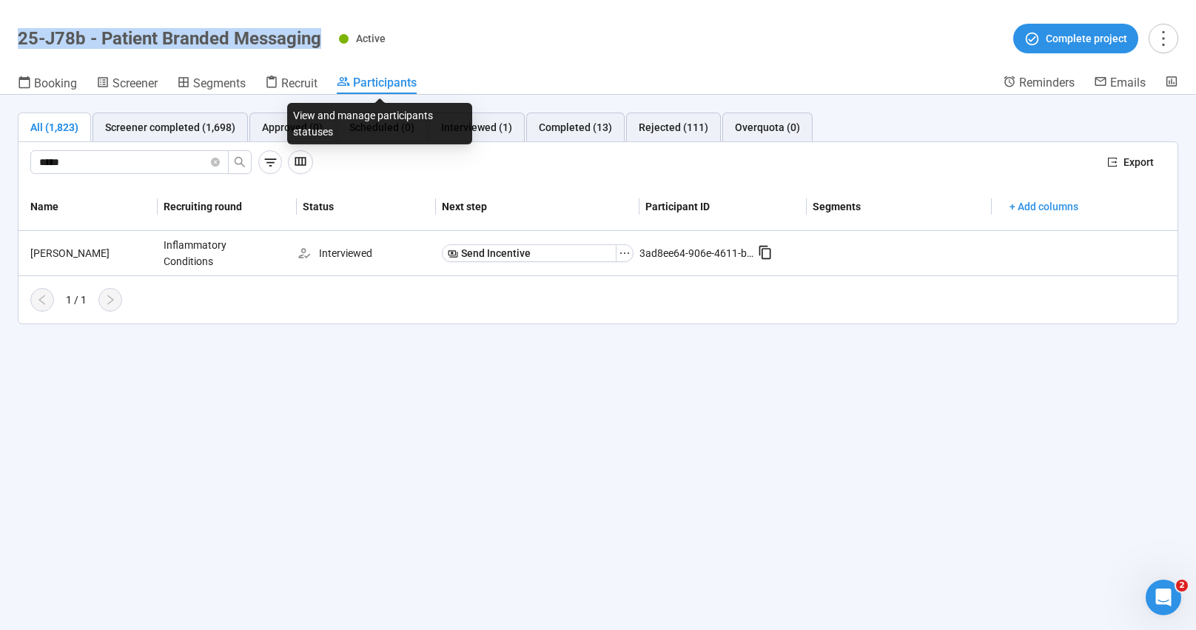
copy h1 "25-J78b - Patient Branded Messaging"
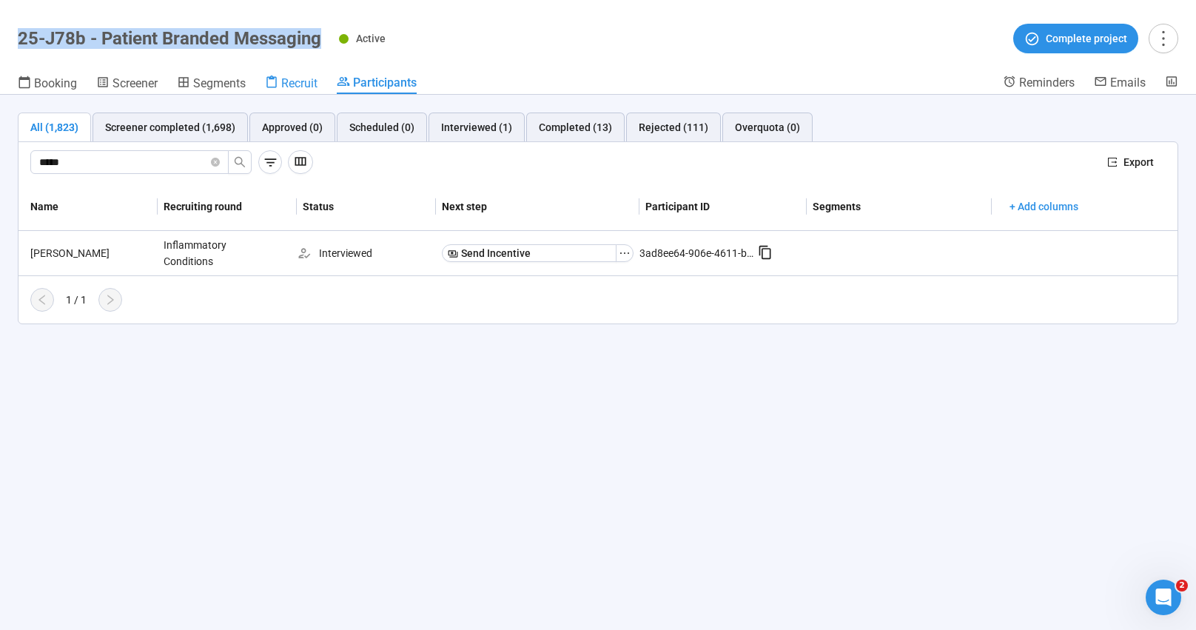
click at [308, 87] on span "Recruit" at bounding box center [299, 83] width 36 height 14
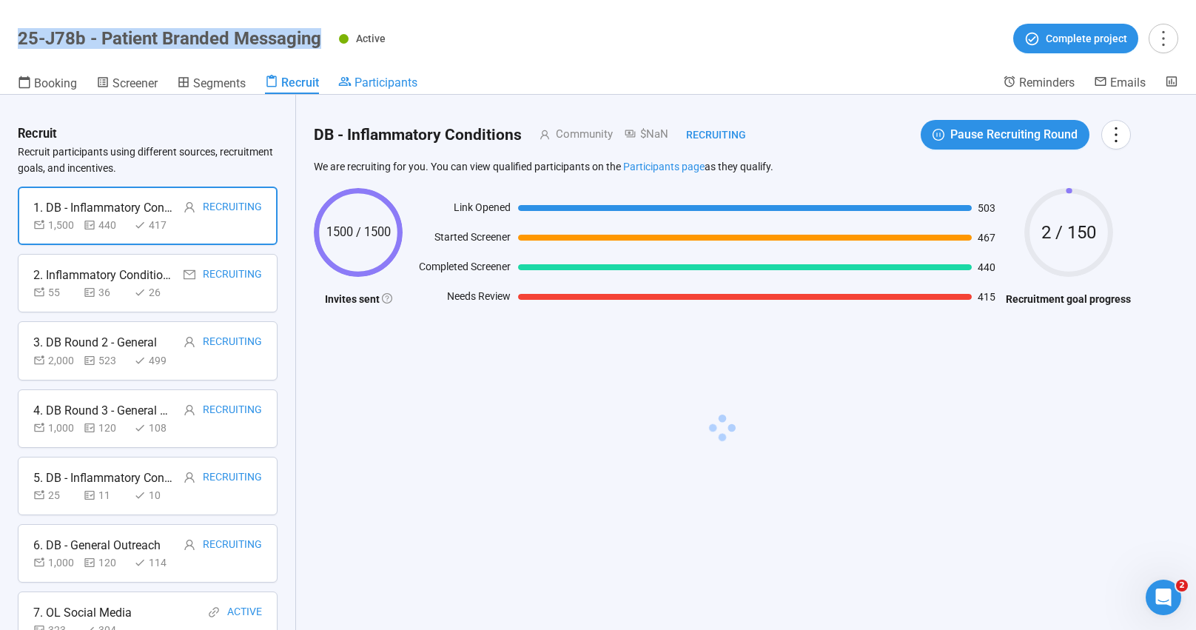
click at [403, 82] on span "Participants" at bounding box center [385, 82] width 63 height 14
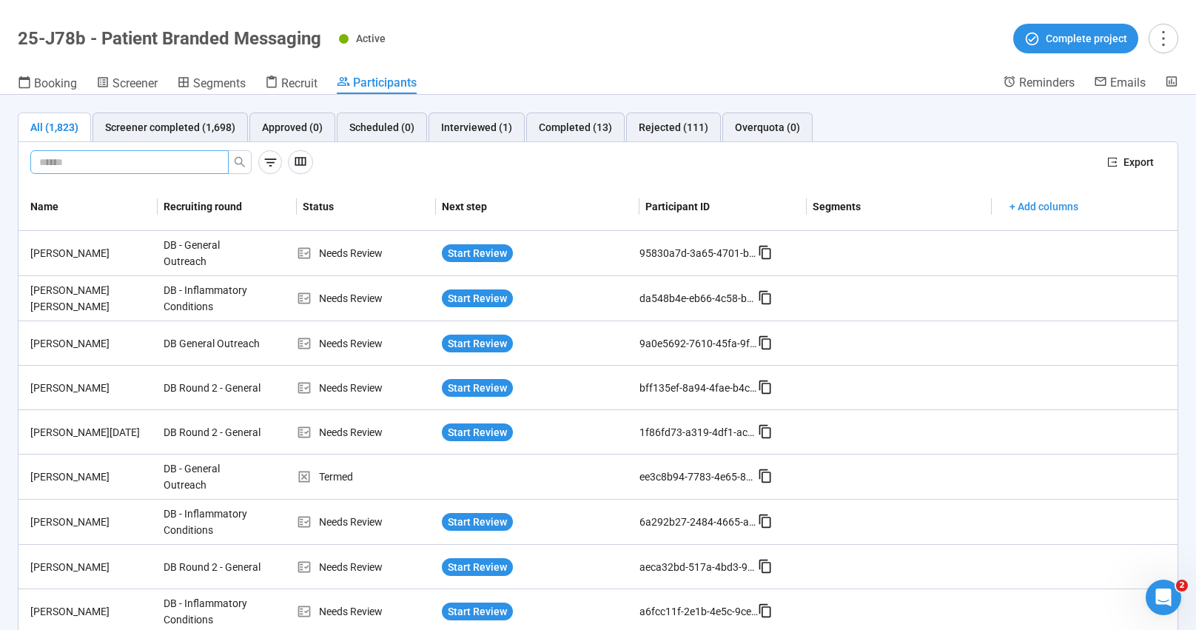
click at [162, 166] on input "text" at bounding box center [123, 162] width 169 height 16
type input "*****"
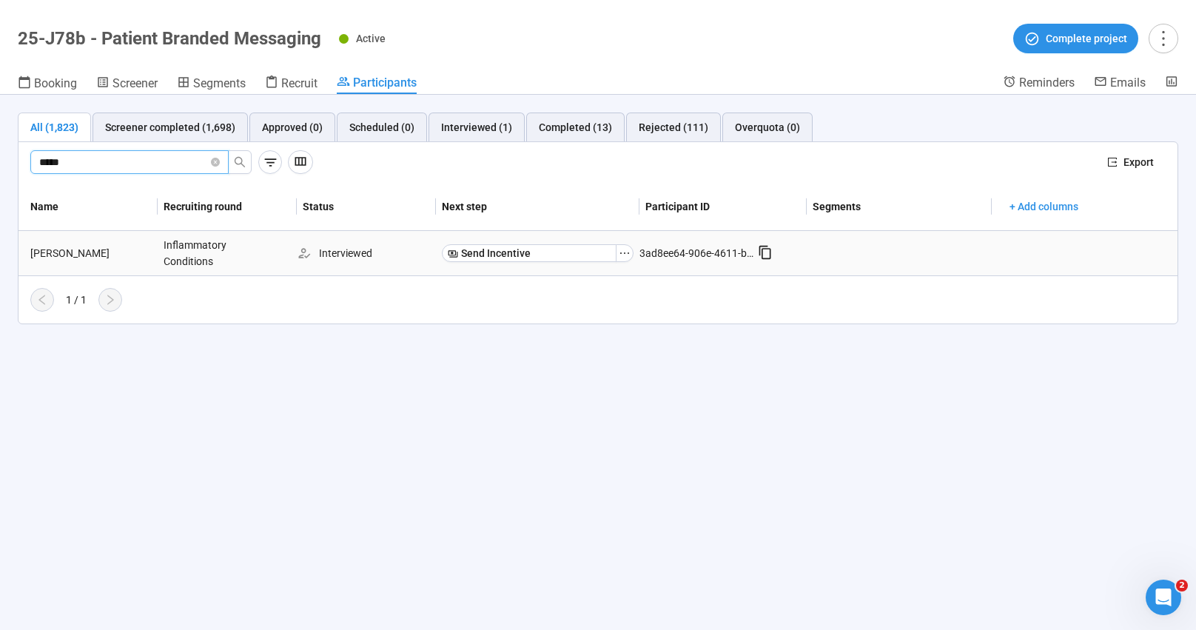
click at [769, 255] on icon at bounding box center [765, 252] width 15 height 15
click at [627, 254] on icon "ellipsis" at bounding box center [625, 253] width 12 height 12
click at [775, 406] on div "All (1,823) Screener completed (1,698) Approved (0) Scheduled (0) Interviewed (…" at bounding box center [598, 362] width 1196 height 535
click at [772, 401] on div "All (1,823) Screener completed (1,698) Approved (0) Scheduled (0) Interviewed (…" at bounding box center [598, 362] width 1196 height 535
click at [569, 516] on div "All (1,823) Screener completed (1,698) Approved (0) Scheduled (0) Interviewed (…" at bounding box center [598, 362] width 1196 height 535
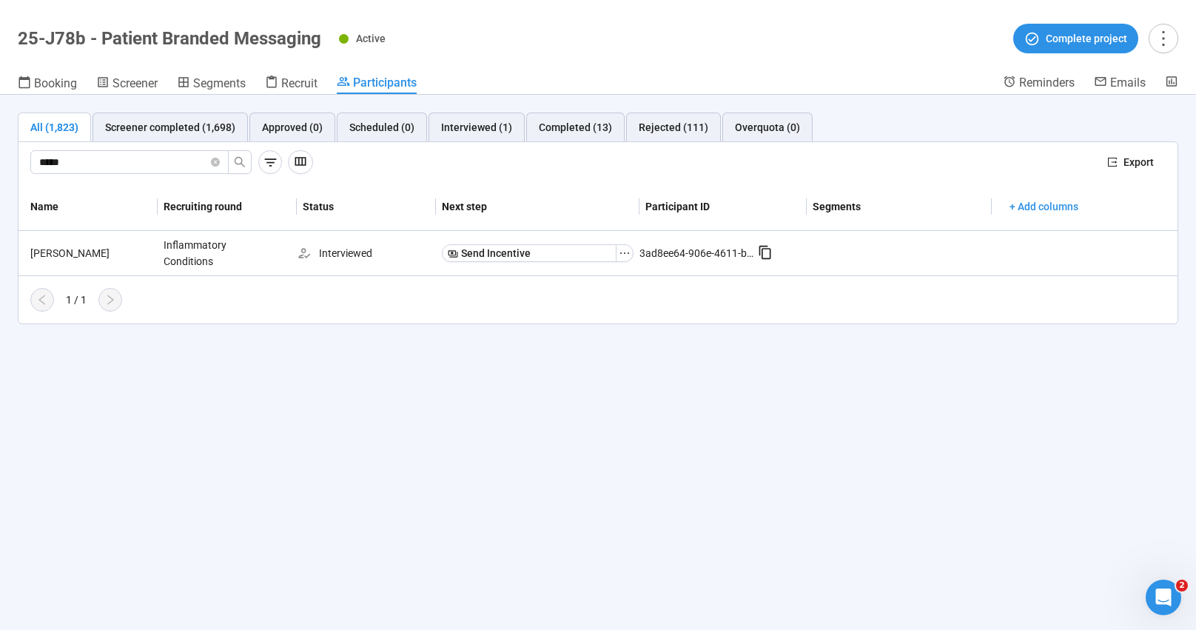
click at [651, 303] on div "1 / 1" at bounding box center [591, 300] width 1147 height 24
click at [519, 256] on span "Send Incentive" at bounding box center [496, 253] width 70 height 16
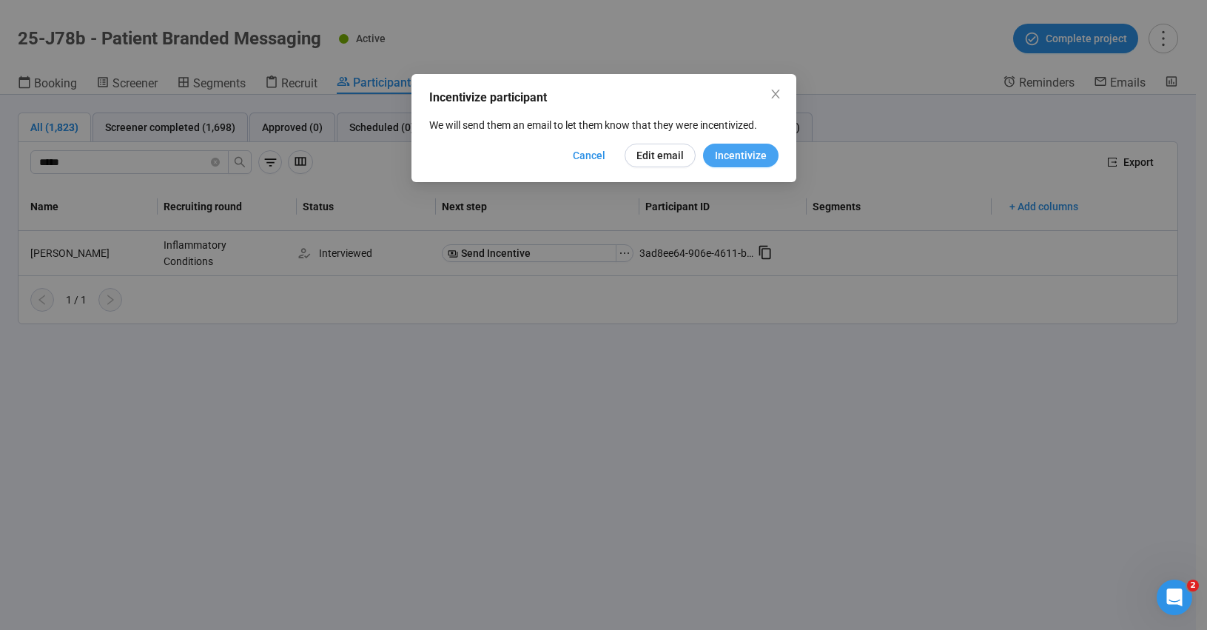
click at [728, 157] on span "Incentivize" at bounding box center [741, 155] width 52 height 16
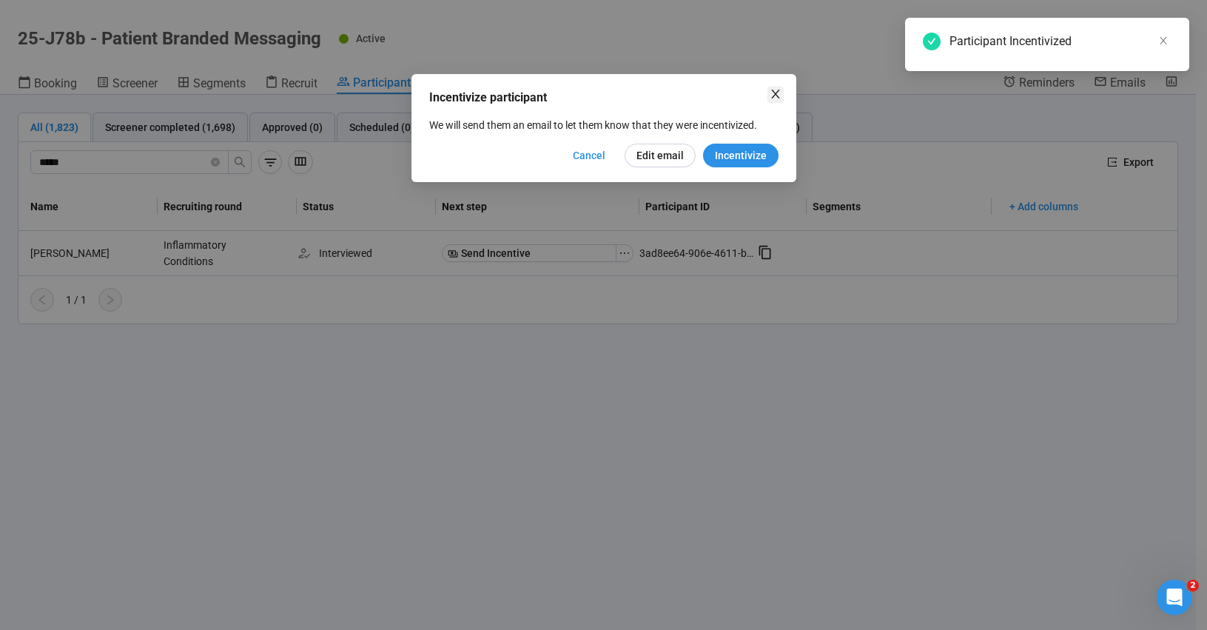
click at [772, 90] on icon "close" at bounding box center [775, 94] width 8 height 9
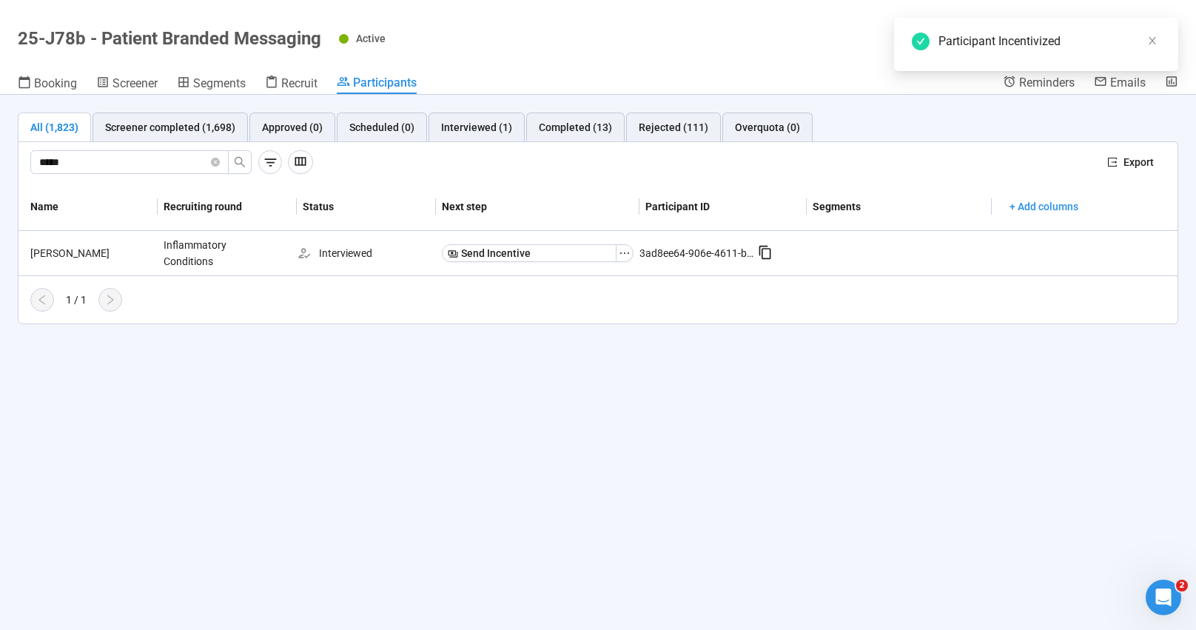
click at [698, 61] on header "25-J78b - Patient Branded Messaging Active Complete project Booking Screener Se…" at bounding box center [598, 47] width 1196 height 95
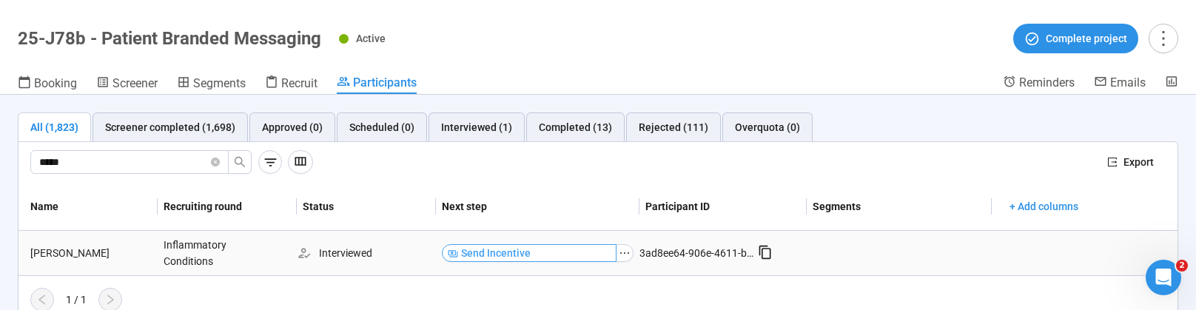
click at [527, 250] on button "Send Incentive" at bounding box center [529, 253] width 175 height 18
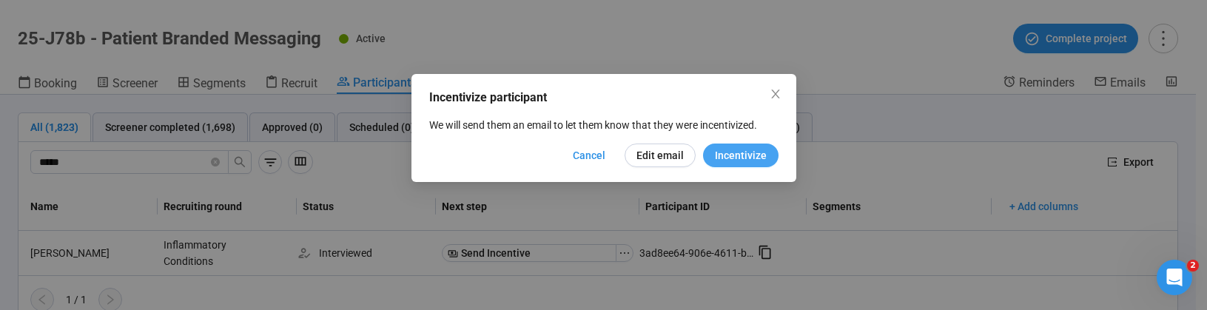
click at [734, 153] on span "Incentivize" at bounding box center [741, 155] width 52 height 16
click at [779, 95] on icon "close" at bounding box center [776, 94] width 12 height 12
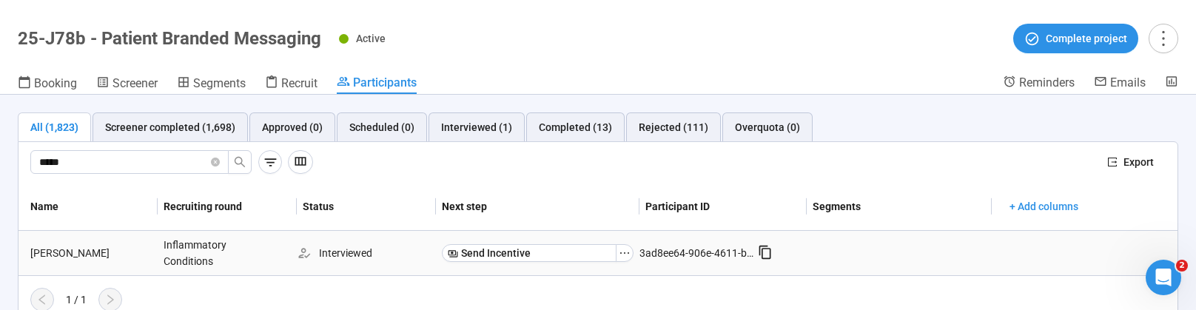
click at [758, 246] on icon at bounding box center [765, 252] width 15 height 15
click at [762, 254] on icon at bounding box center [765, 252] width 15 height 15
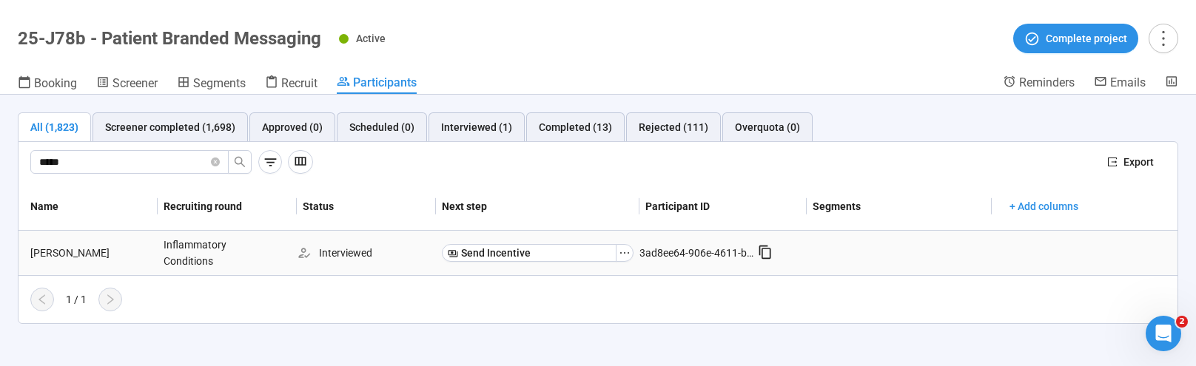
click at [767, 252] on icon at bounding box center [765, 252] width 15 height 15
click at [768, 254] on icon at bounding box center [765, 252] width 15 height 15
click at [582, 27] on div "Active Complete project" at bounding box center [758, 39] width 839 height 30
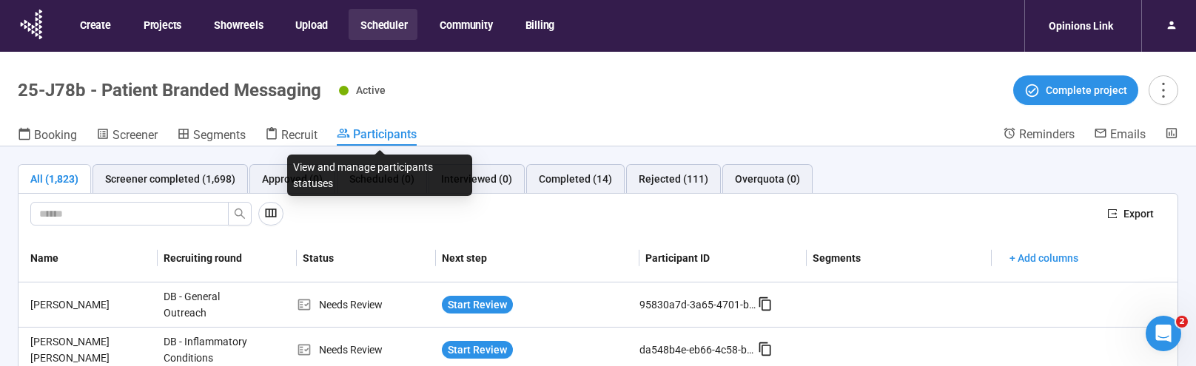
click at [386, 141] on span "Participants" at bounding box center [385, 134] width 64 height 14
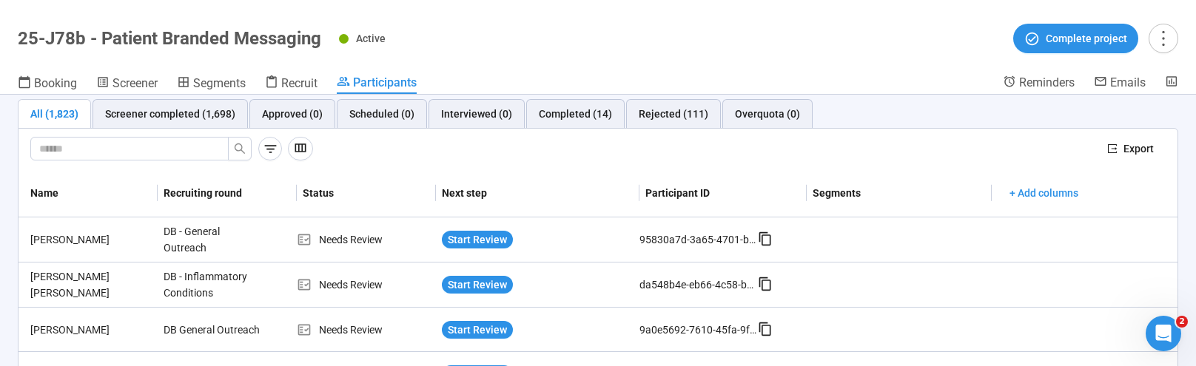
scroll to position [19, 0]
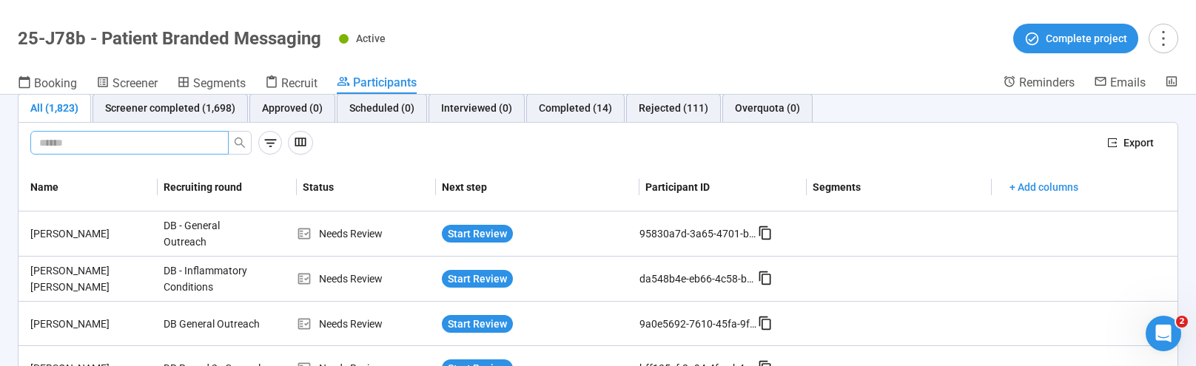
click at [117, 148] on input "text" at bounding box center [123, 143] width 169 height 16
click at [167, 134] on span at bounding box center [129, 143] width 198 height 24
type input "*****"
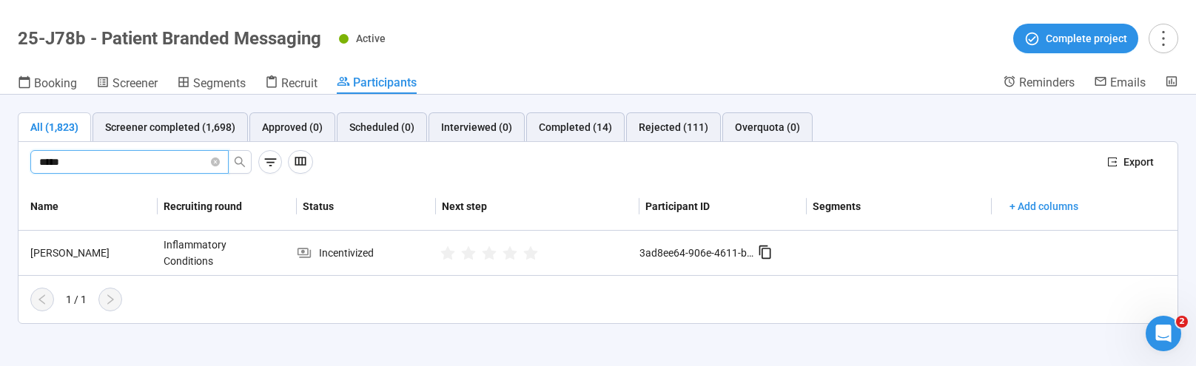
scroll to position [0, 0]
